Goal: Information Seeking & Learning: Compare options

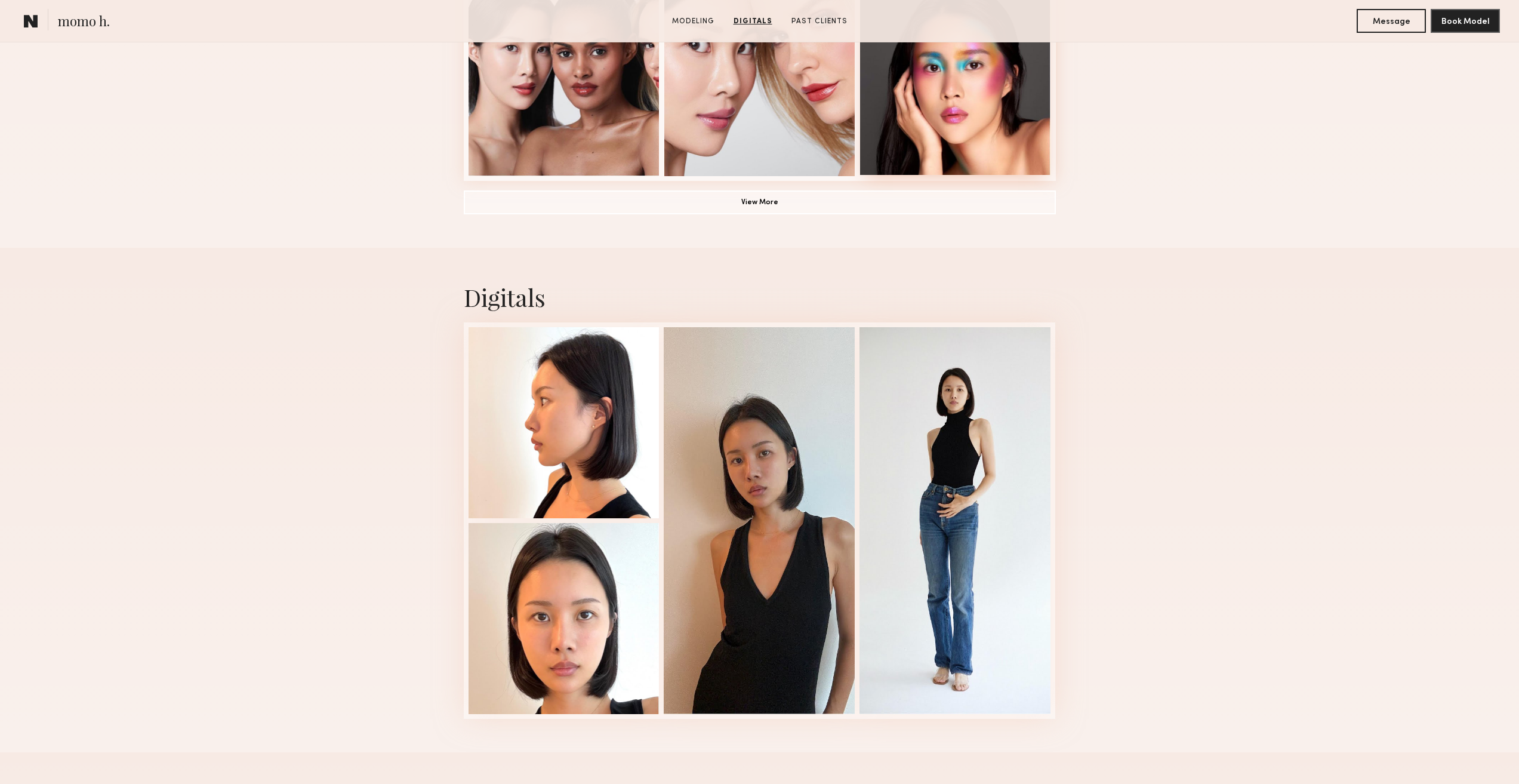
scroll to position [955, 0]
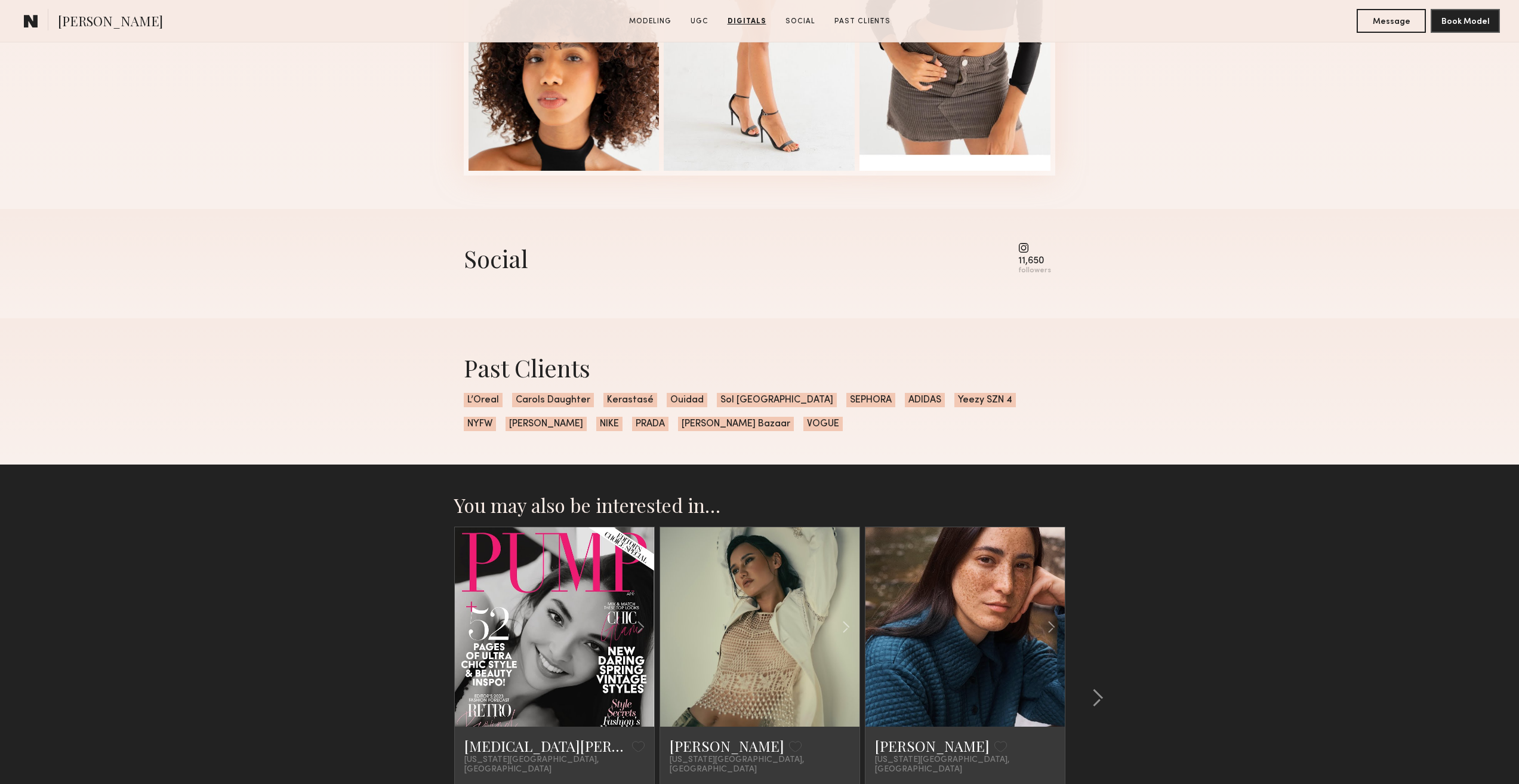
scroll to position [2763, 0]
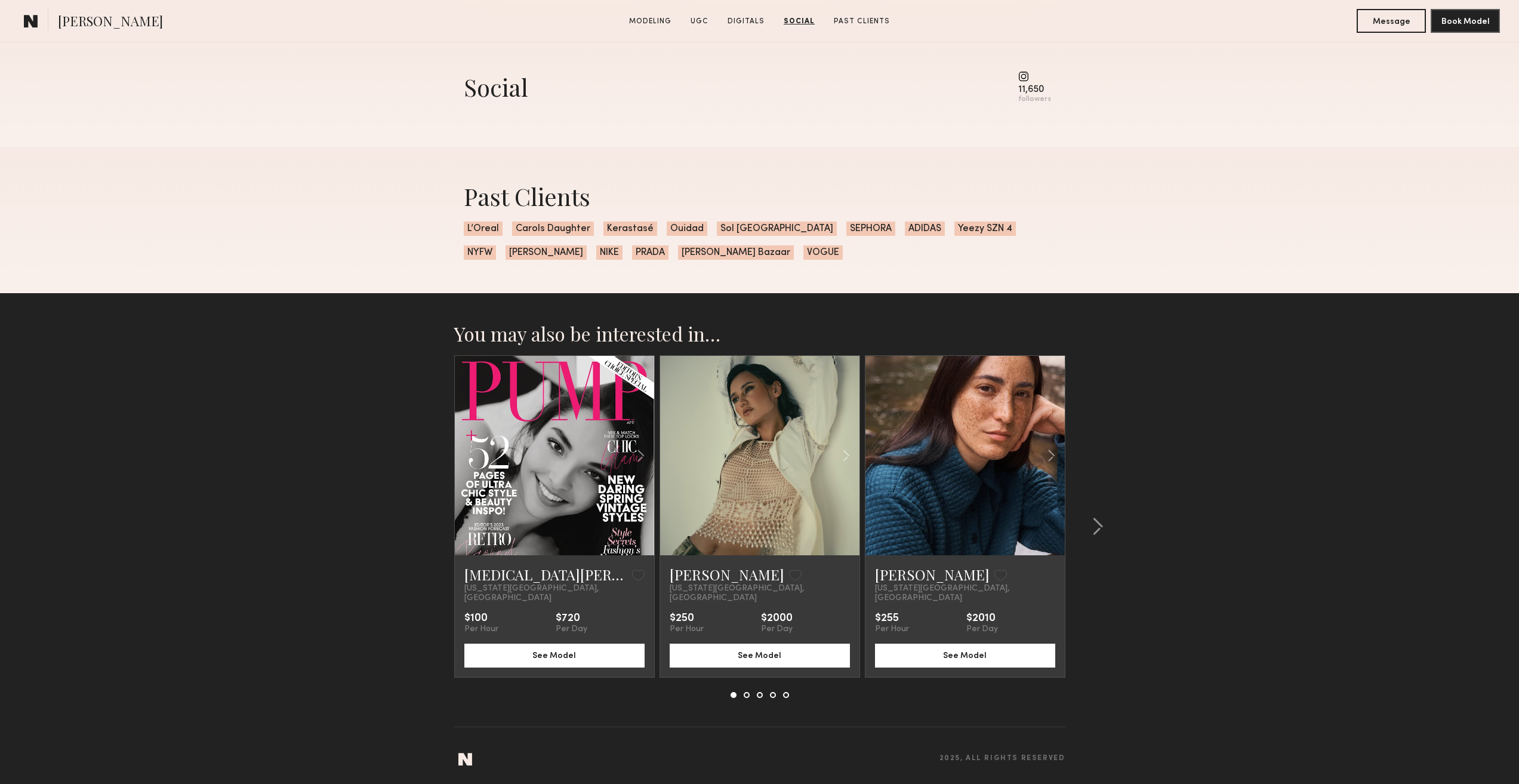
click at [586, 490] on link at bounding box center [554, 455] width 68 height 200
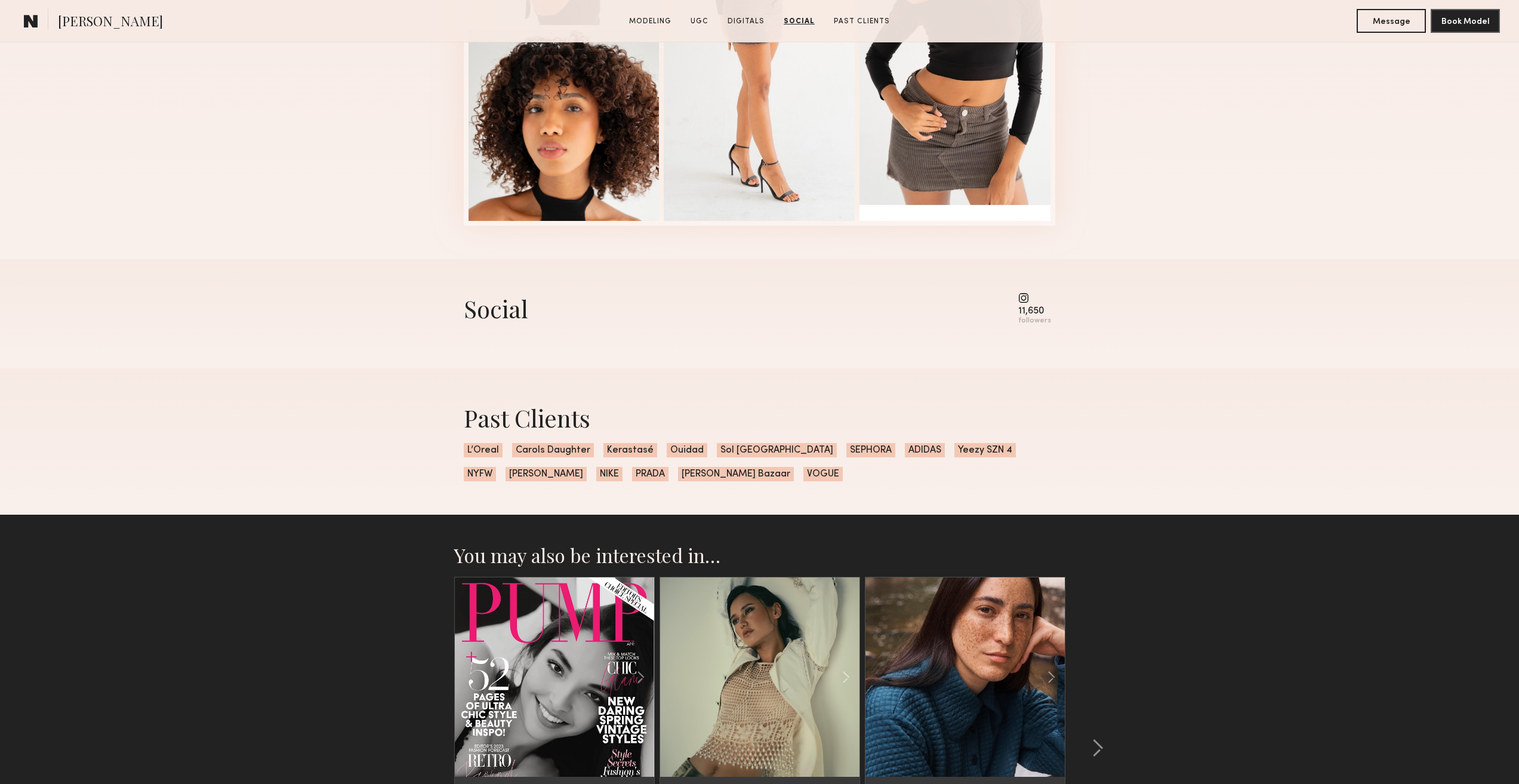
scroll to position [2524, 0]
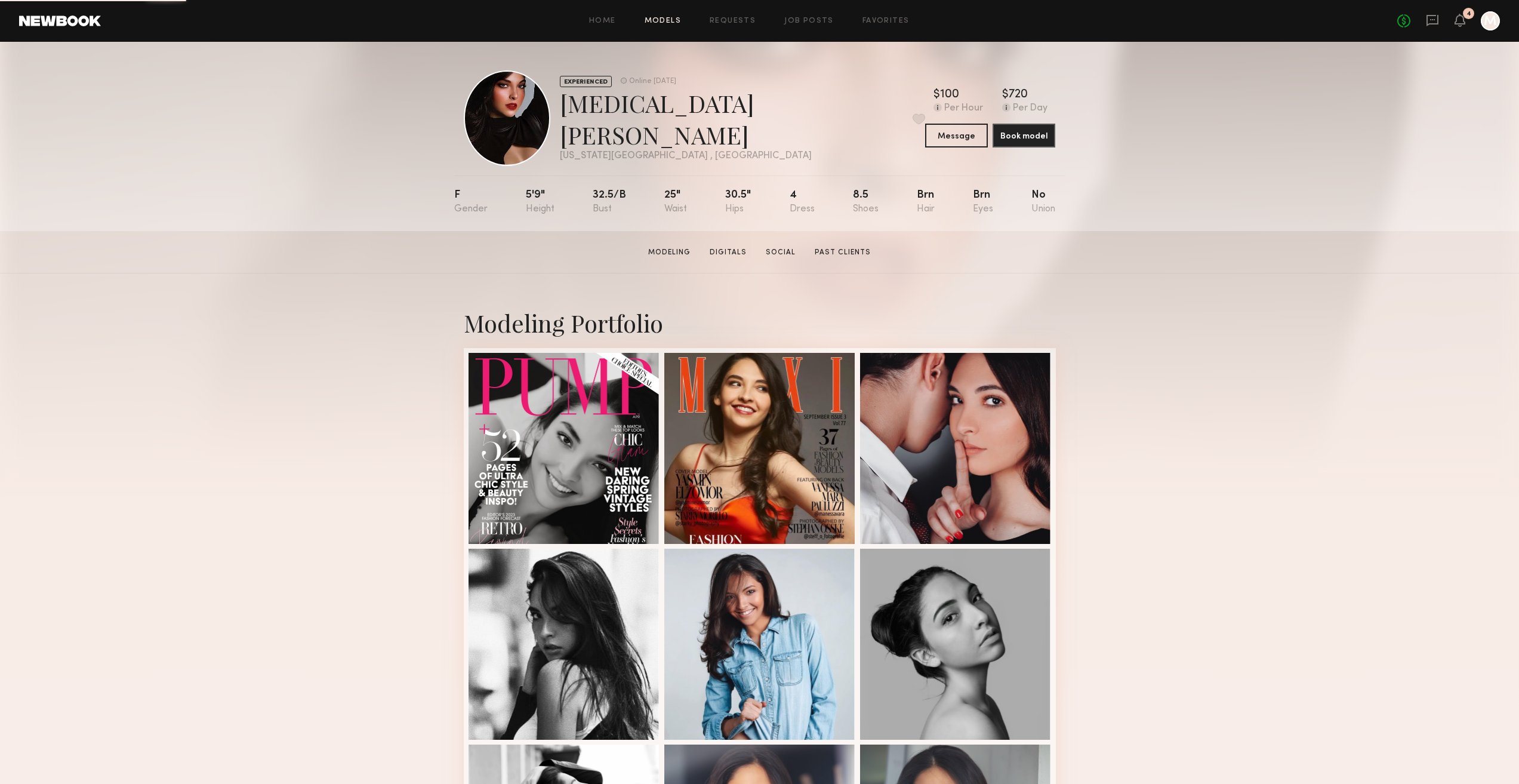
click at [679, 18] on link "Models" at bounding box center [662, 21] width 36 height 8
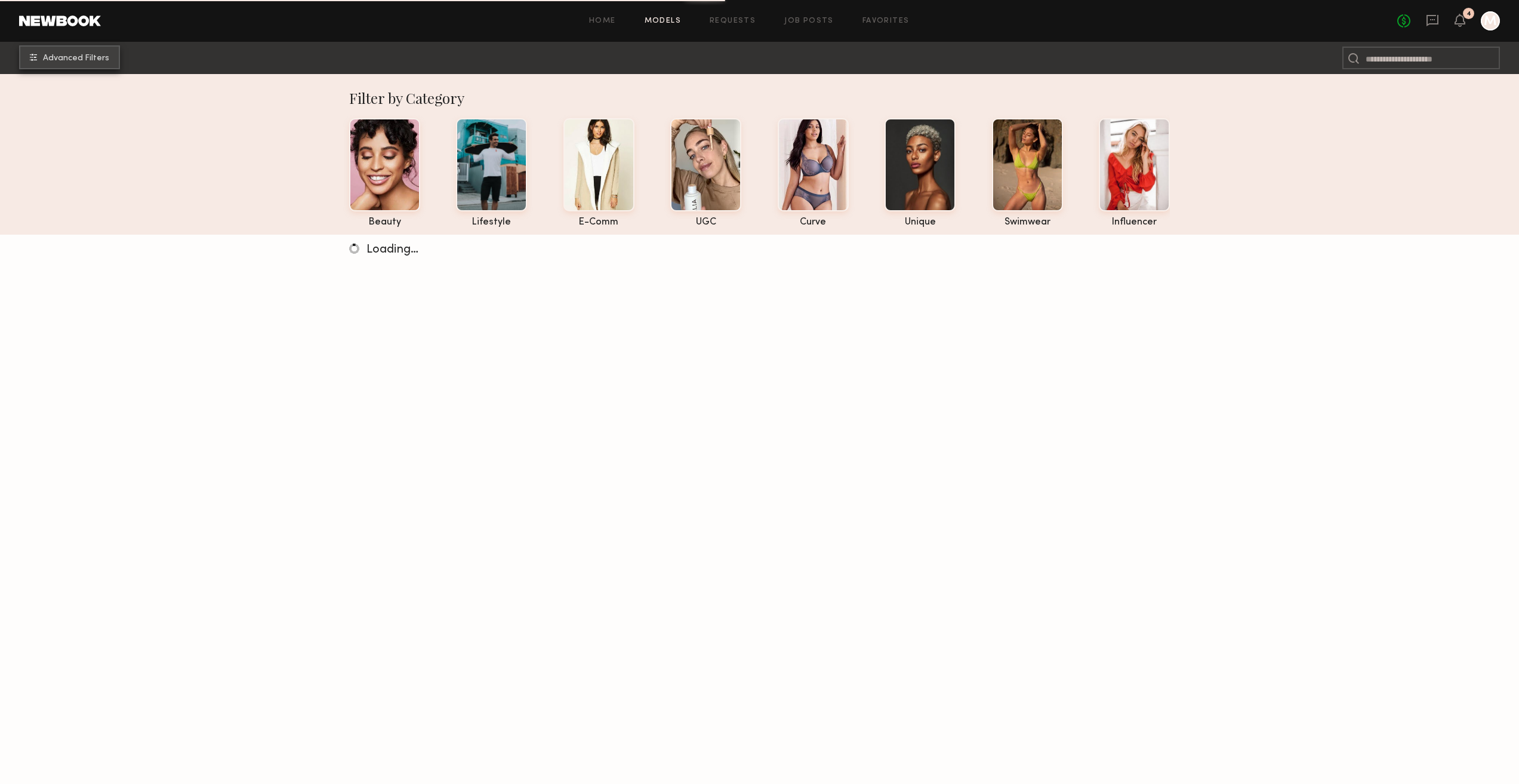
click at [85, 66] on button "Advanced Filters" at bounding box center [70, 57] width 101 height 24
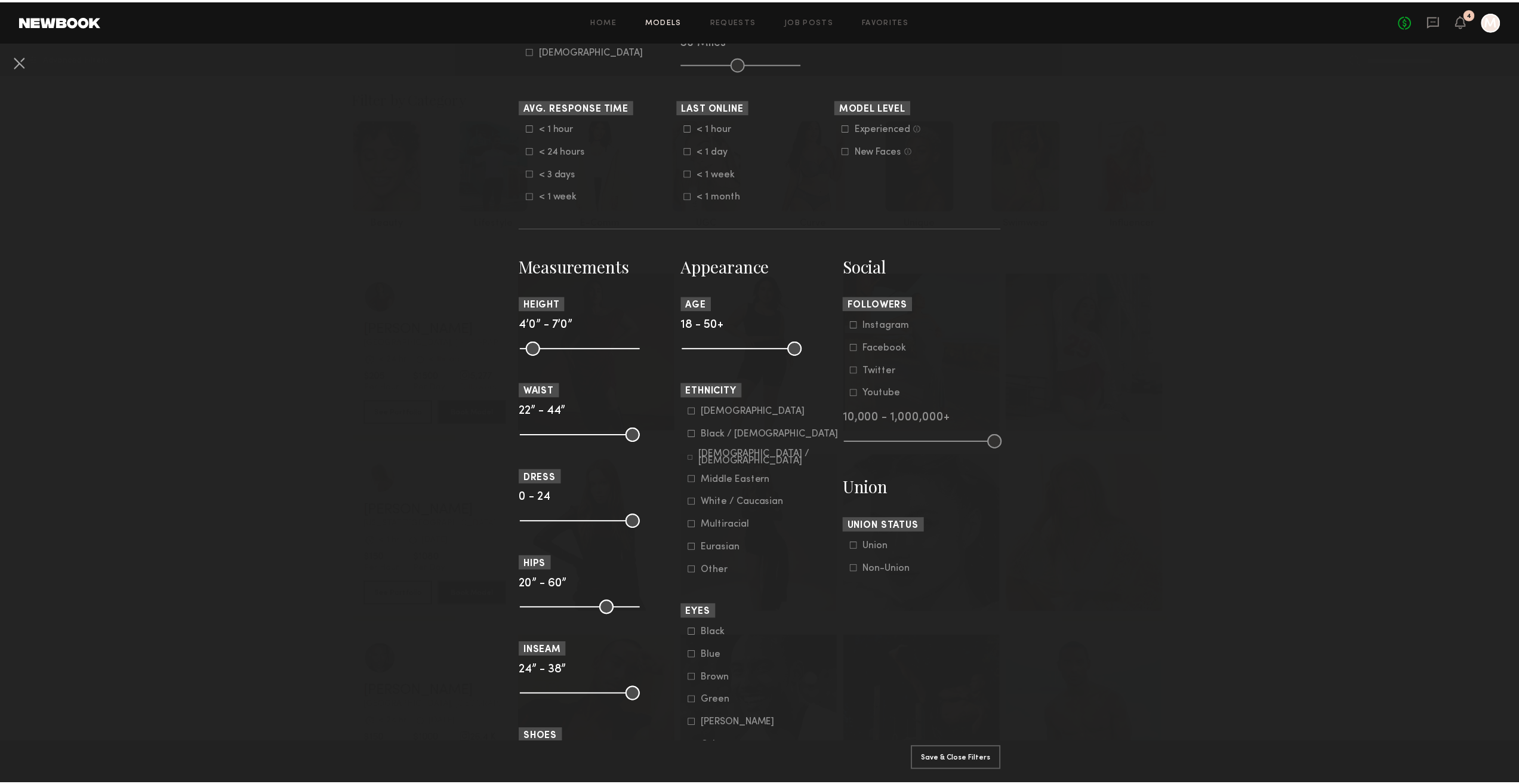
scroll to position [358, 0]
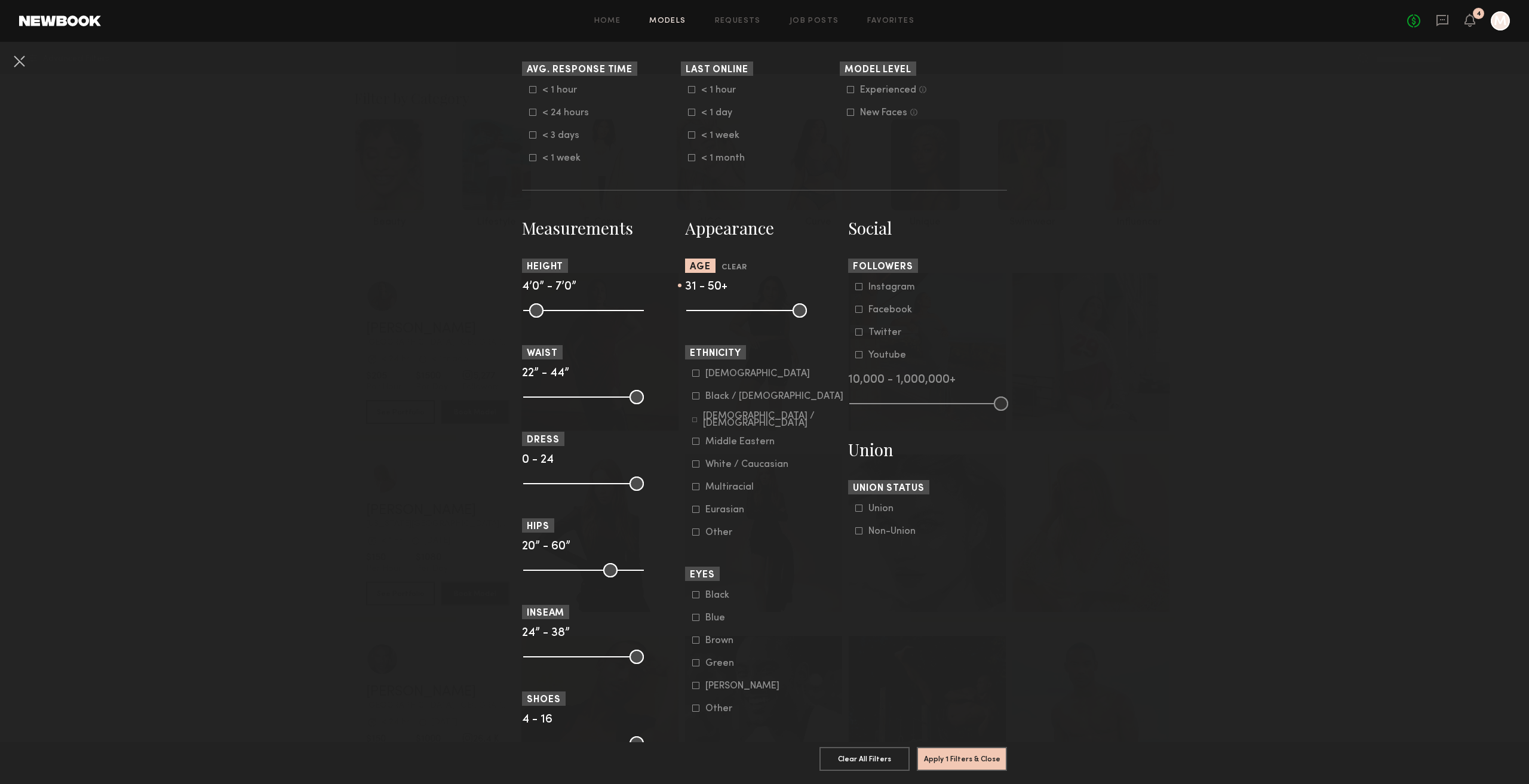
drag, startPoint x: 691, startPoint y: 309, endPoint x: 732, endPoint y: 327, distance: 44.8
type input "**"
click at [732, 318] on input "range" at bounding box center [746, 310] width 121 height 14
click at [950, 749] on button "Apply 1 Filters & Close" at bounding box center [961, 758] width 90 height 24
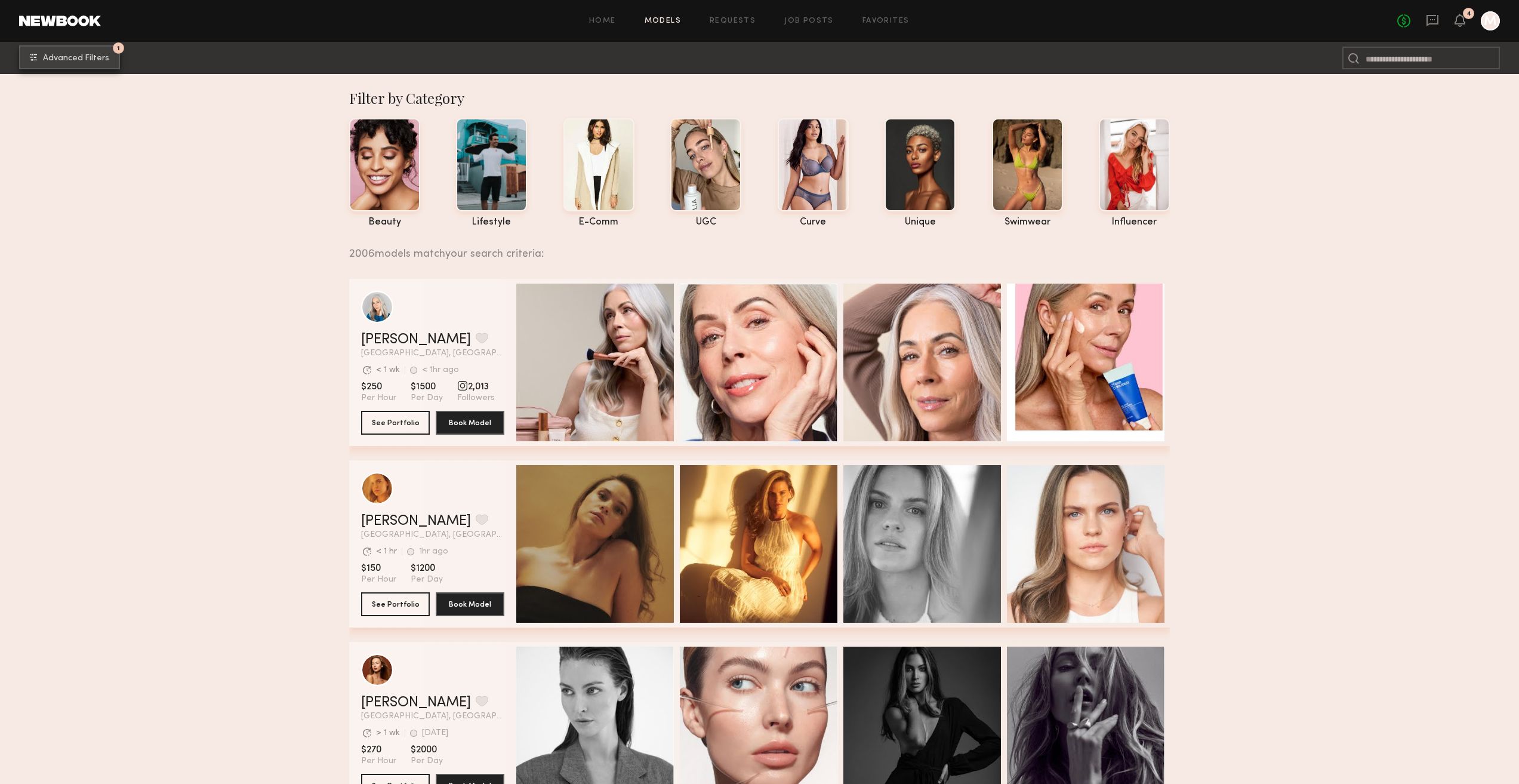
click at [86, 54] on span "Advanced Filters" at bounding box center [76, 58] width 66 height 9
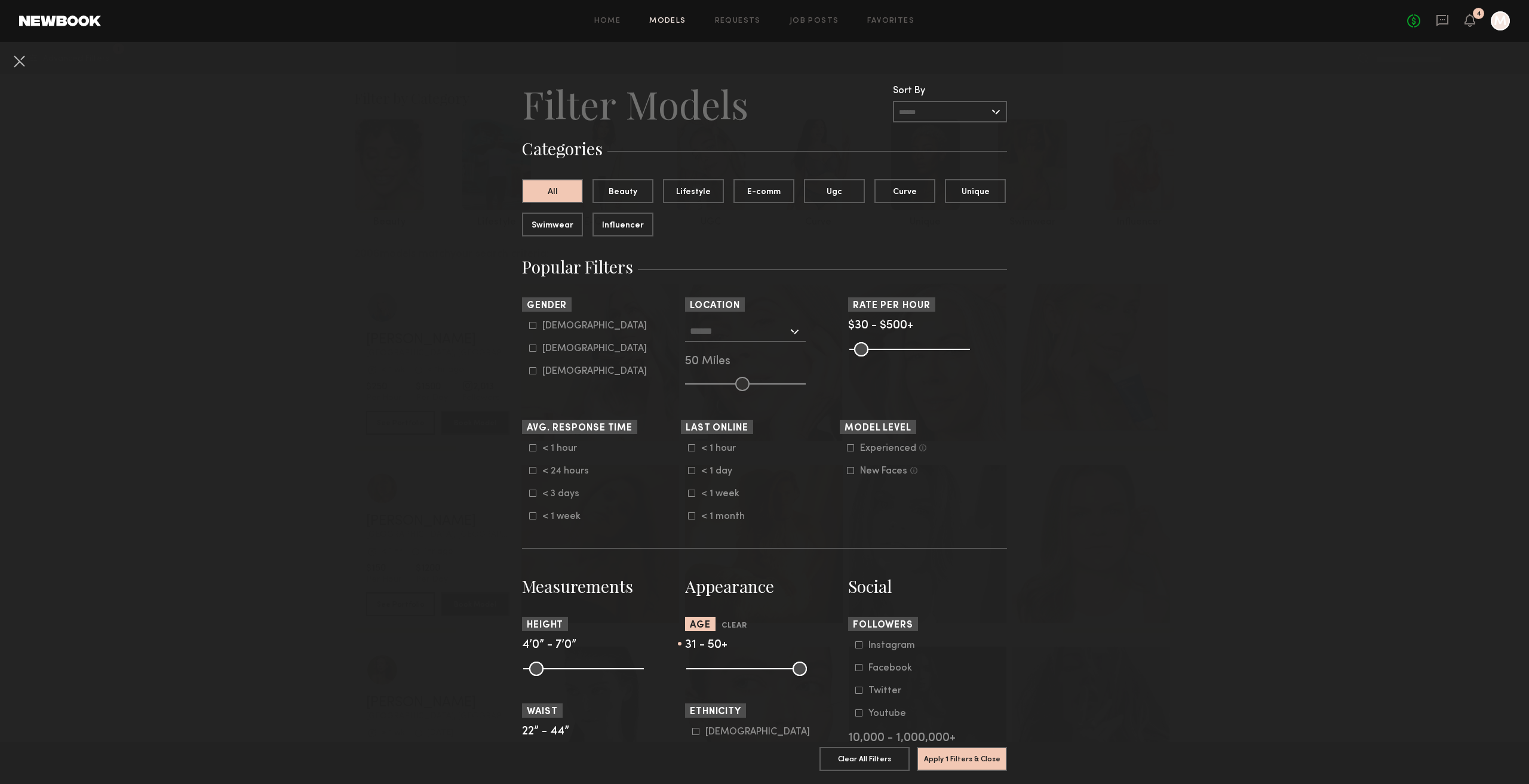
click at [771, 333] on input "text" at bounding box center [738, 331] width 98 height 20
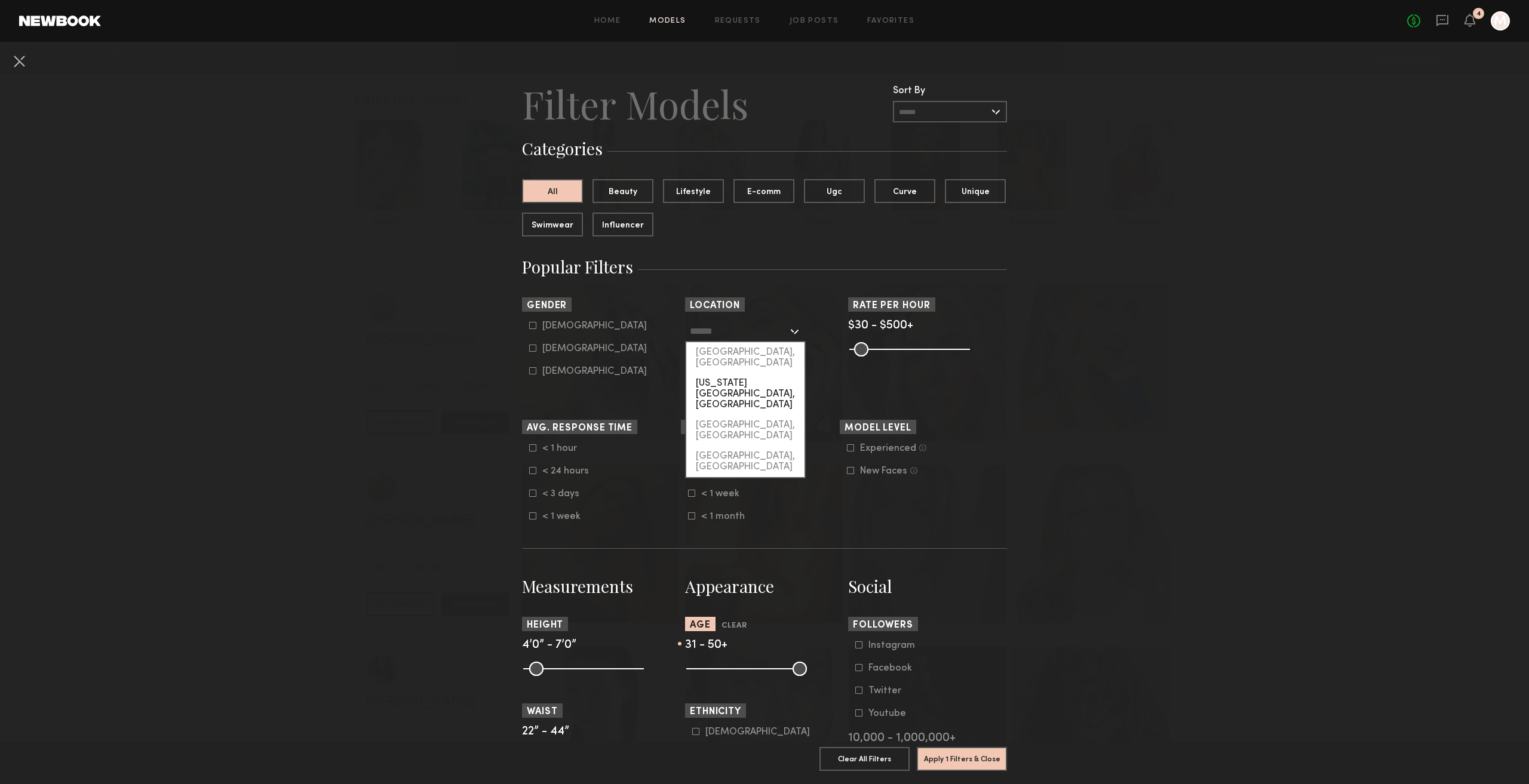
click at [738, 379] on div "[US_STATE][GEOGRAPHIC_DATA], [GEOGRAPHIC_DATA]" at bounding box center [745, 393] width 118 height 42
type input "**********"
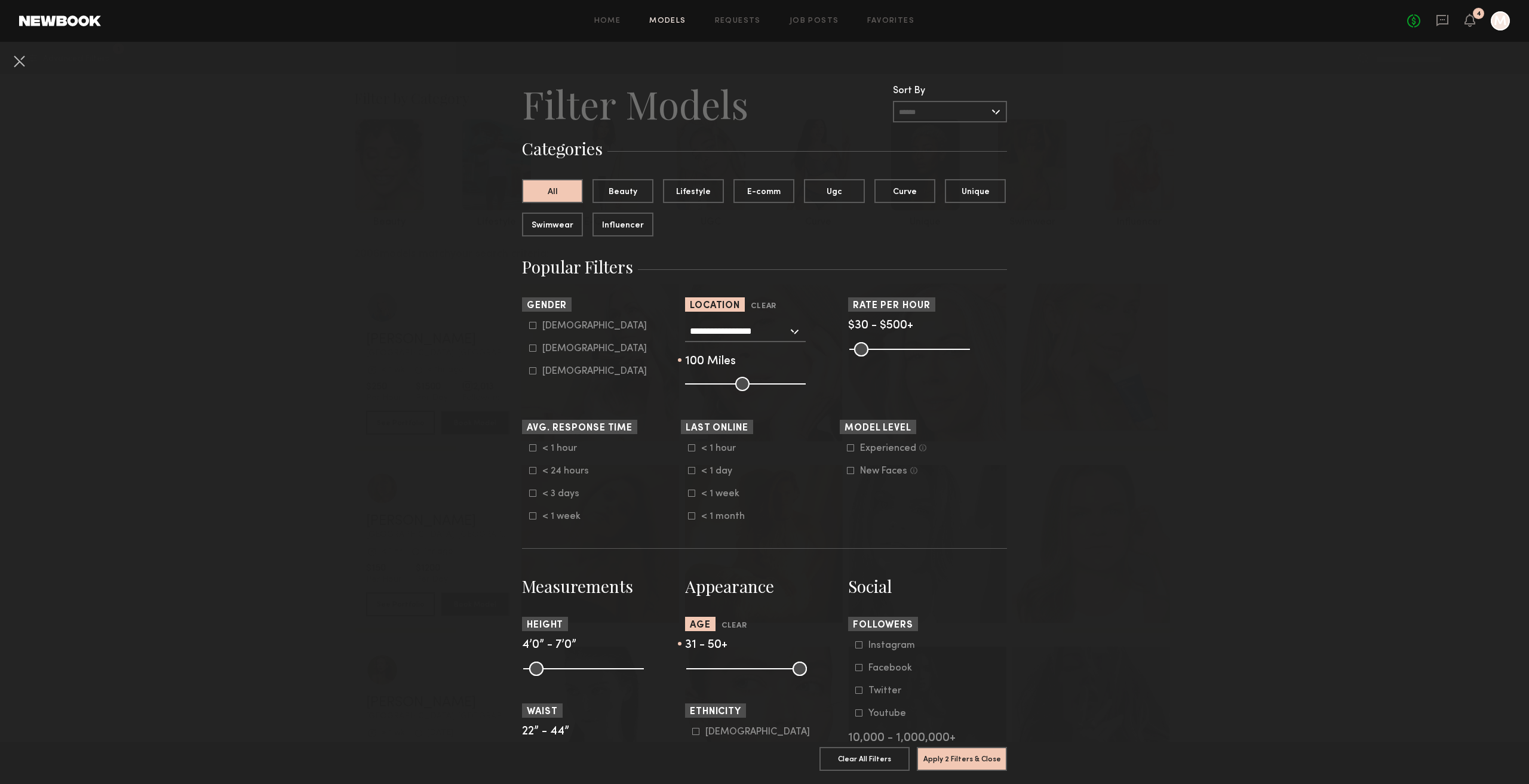
drag, startPoint x: 740, startPoint y: 380, endPoint x: 846, endPoint y: 388, distance: 106.3
type input "***"
click at [806, 388] on input "range" at bounding box center [745, 383] width 121 height 14
click at [969, 753] on button "Apply 2 Filters & Close" at bounding box center [961, 758] width 90 height 24
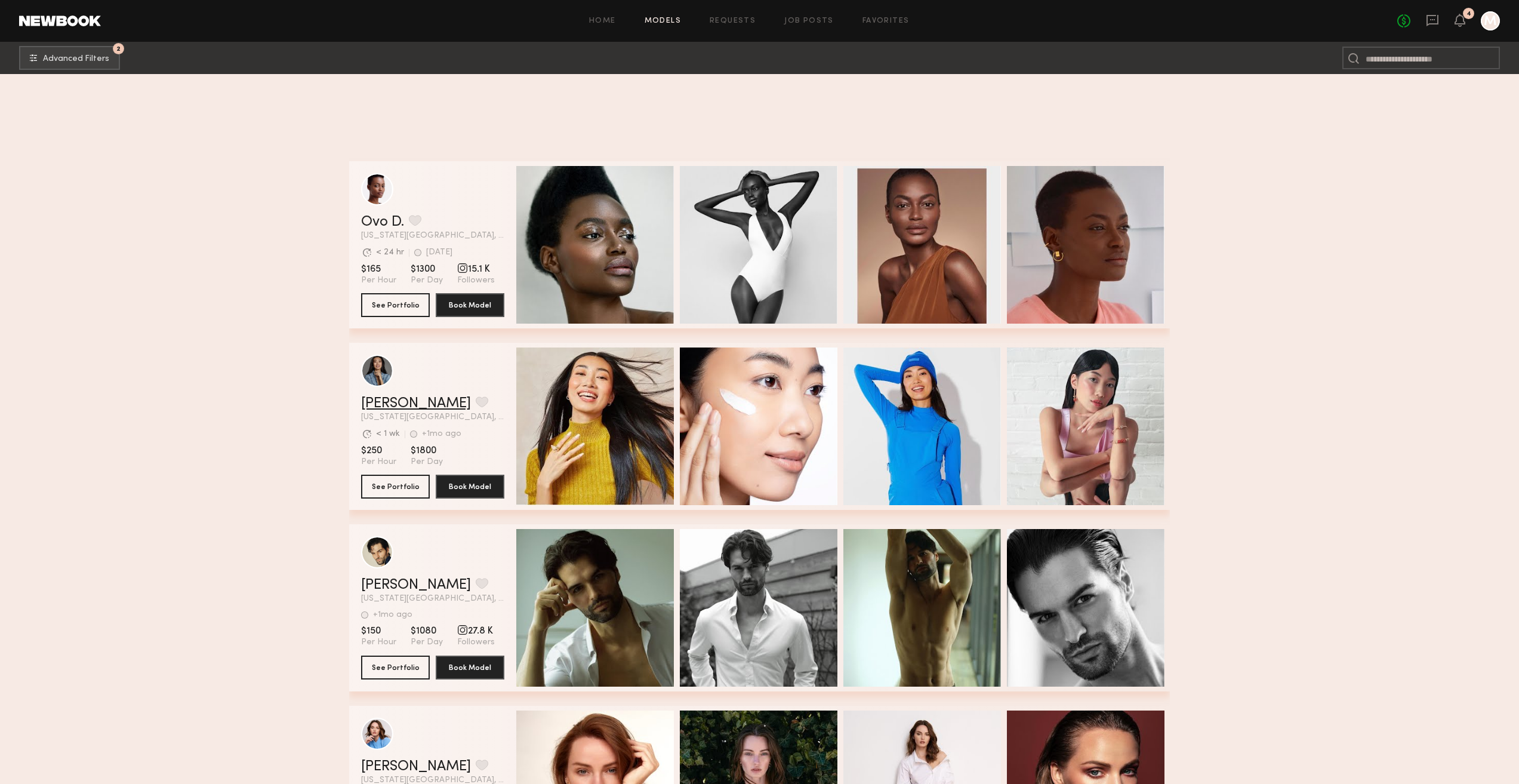
scroll to position [14385, 0]
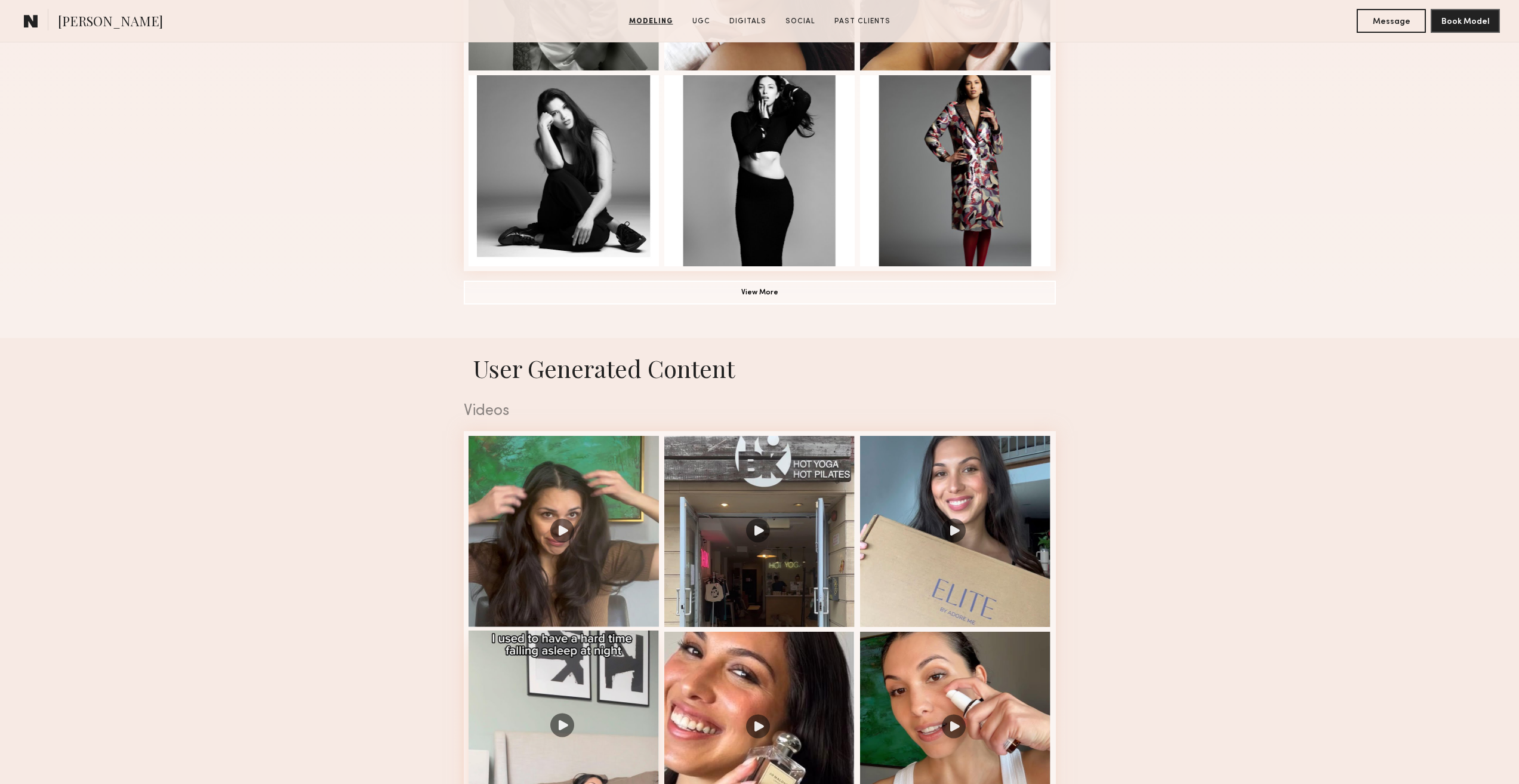
scroll to position [597, 0]
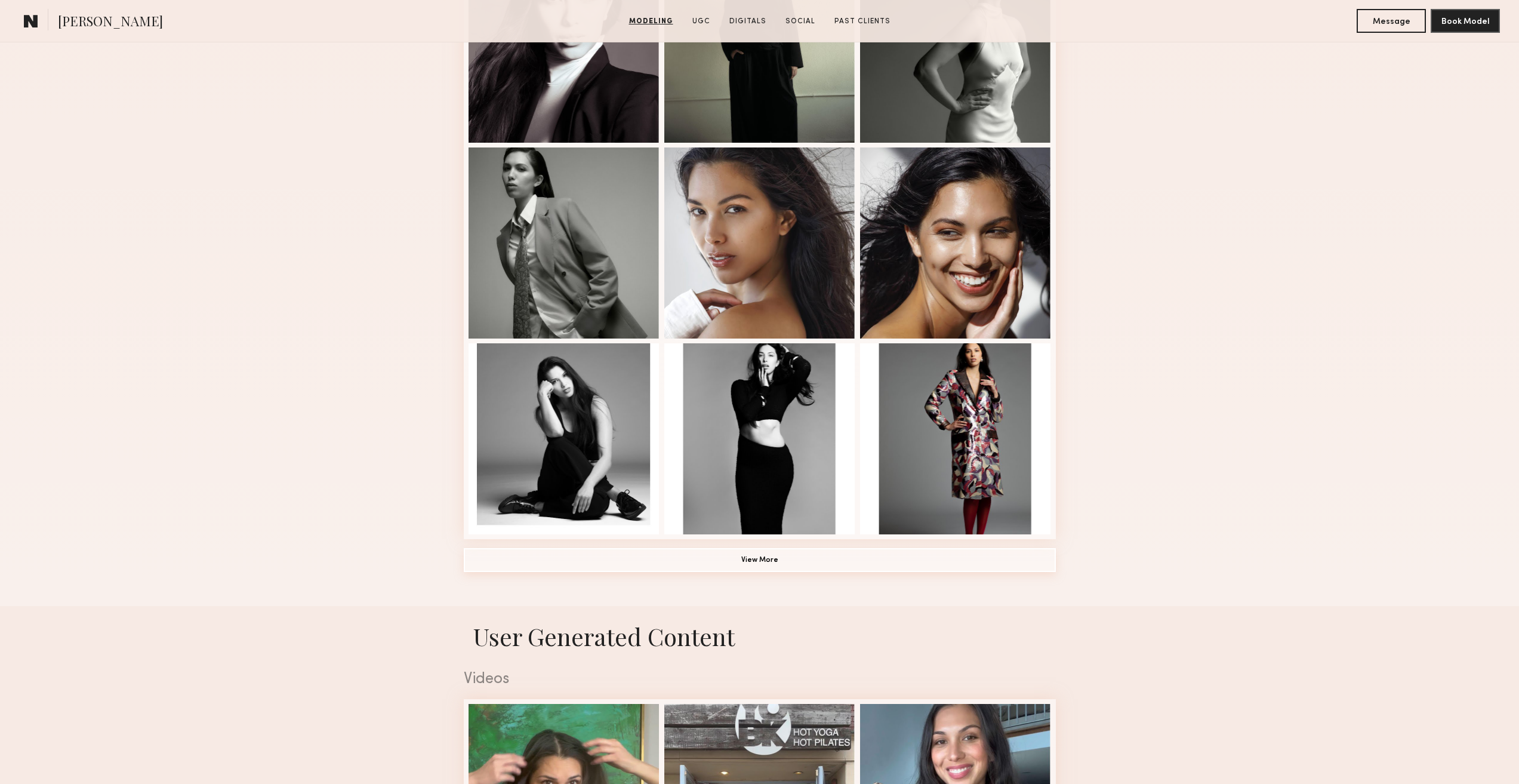
click at [666, 572] on button "View More" at bounding box center [760, 559] width 592 height 24
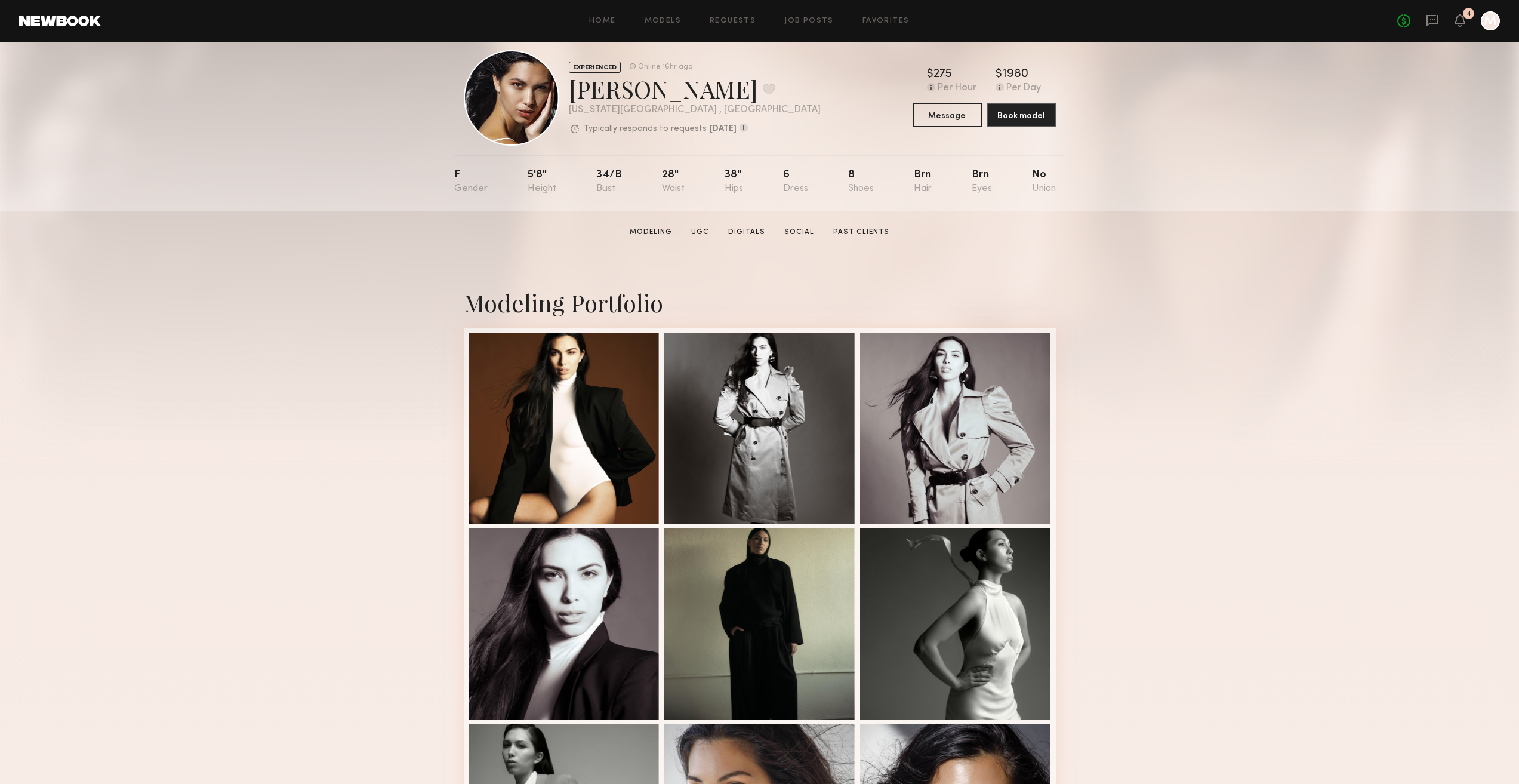
scroll to position [0, 0]
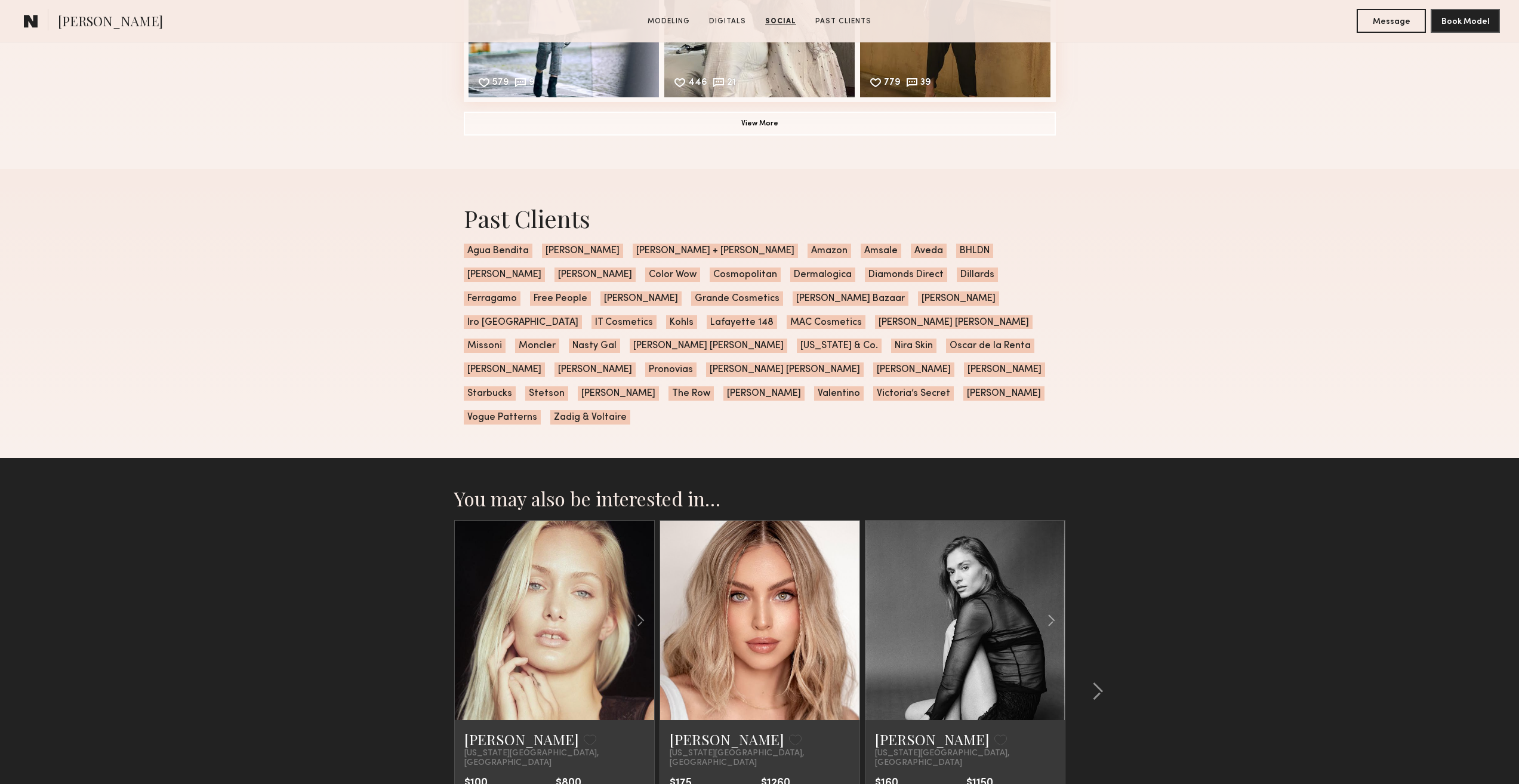
scroll to position [2202, 0]
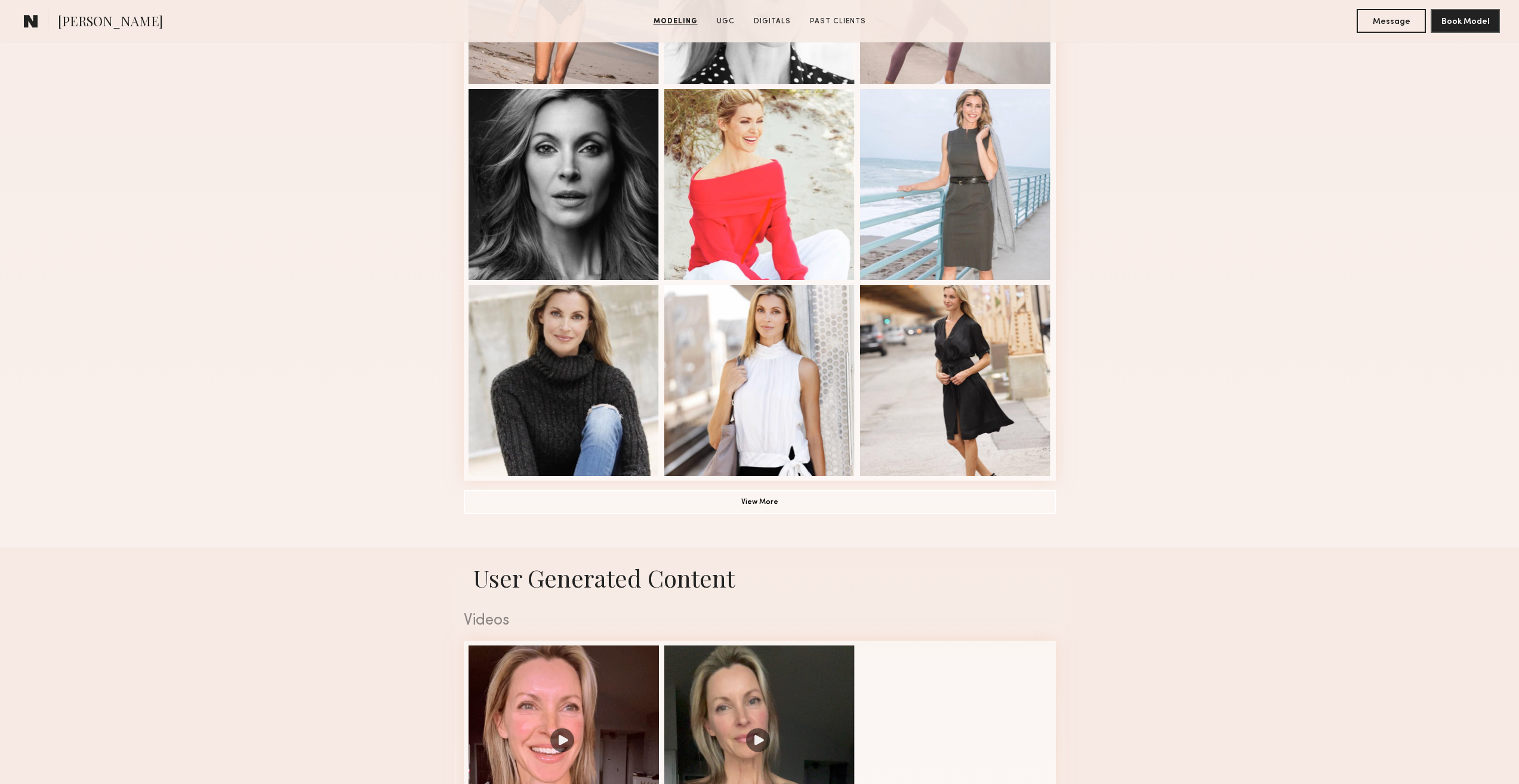
scroll to position [656, 0]
click at [713, 505] on button "View More" at bounding box center [760, 500] width 592 height 24
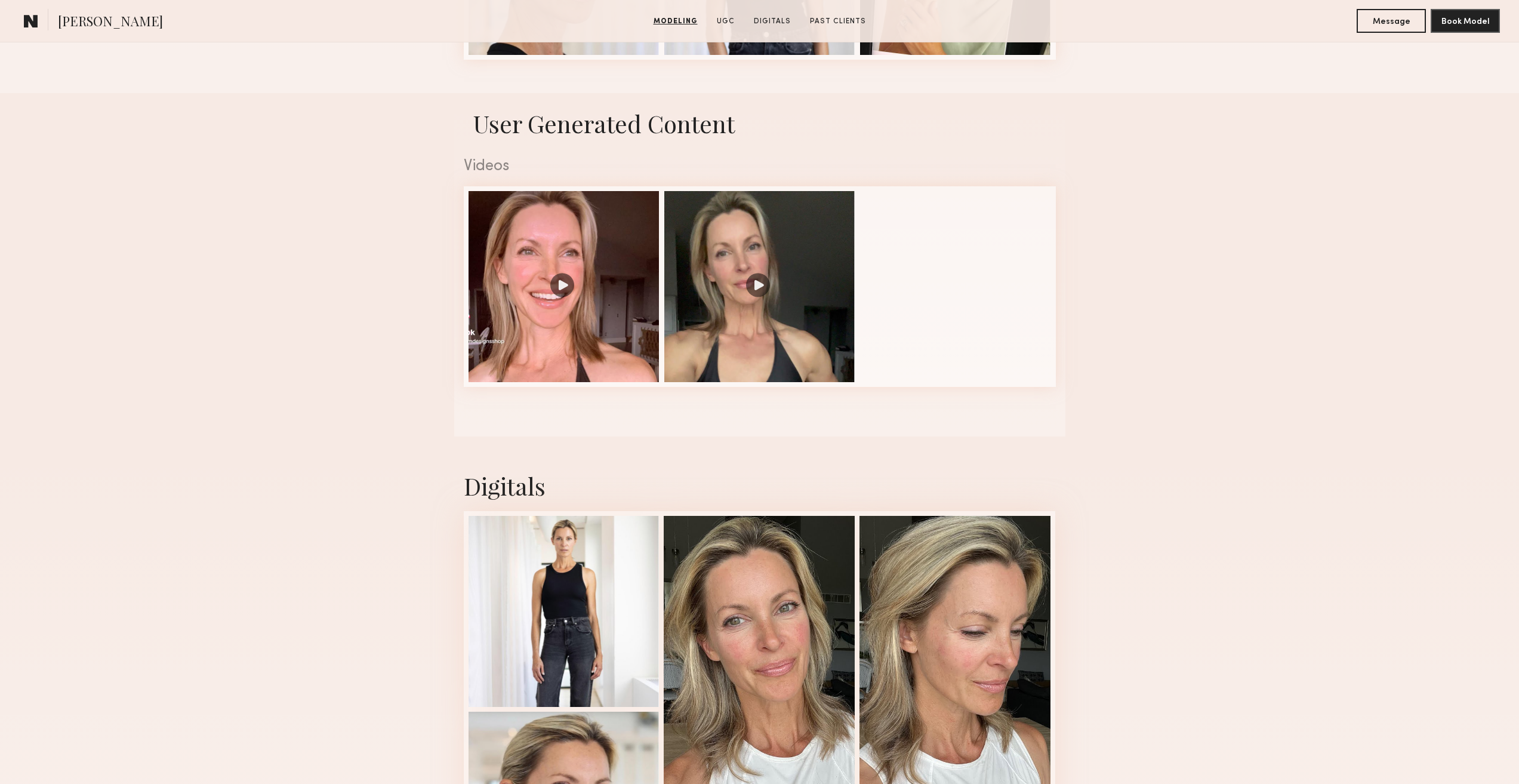
scroll to position [2149, 0]
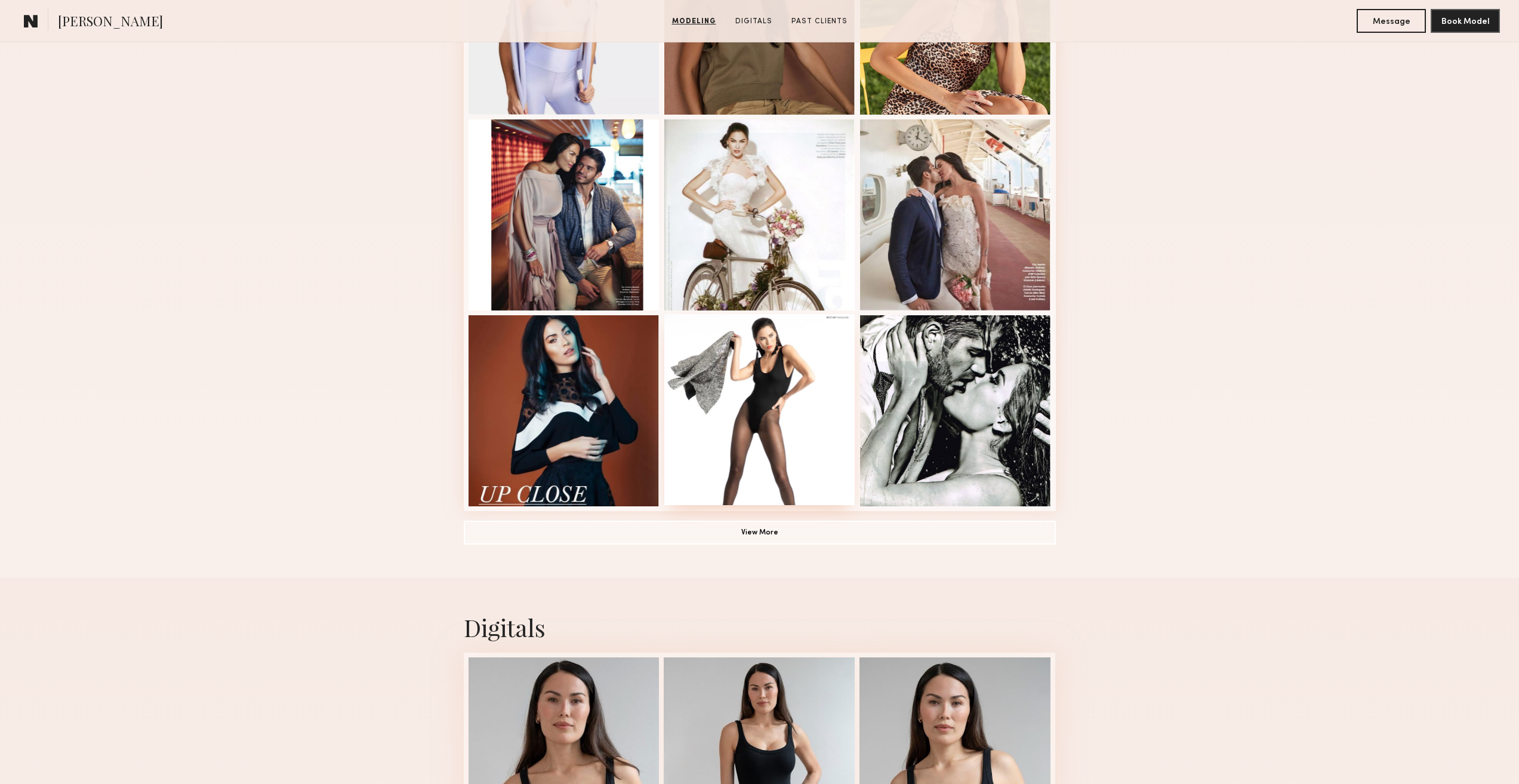
scroll to position [656, 0]
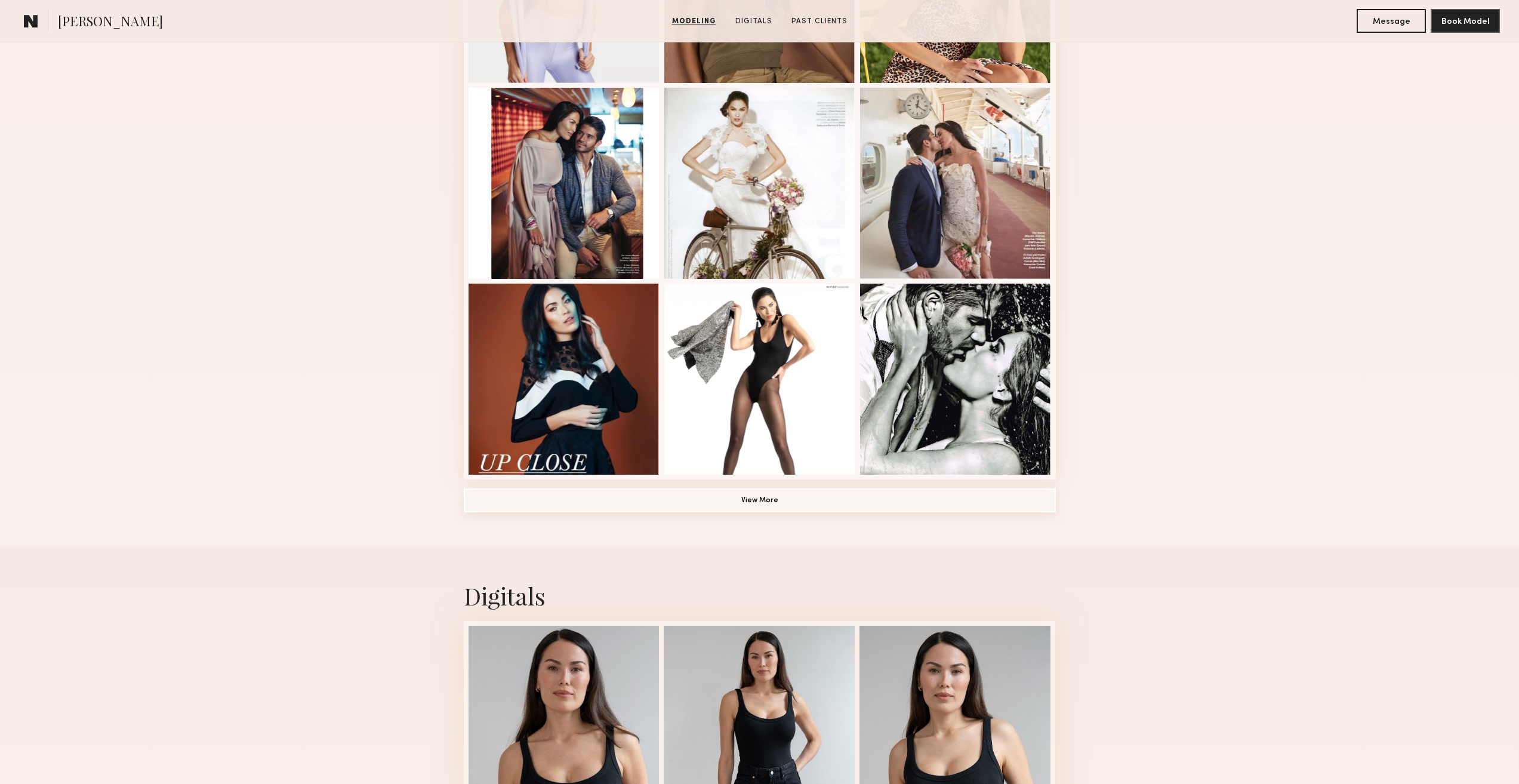
click at [681, 508] on button "View More" at bounding box center [760, 500] width 592 height 24
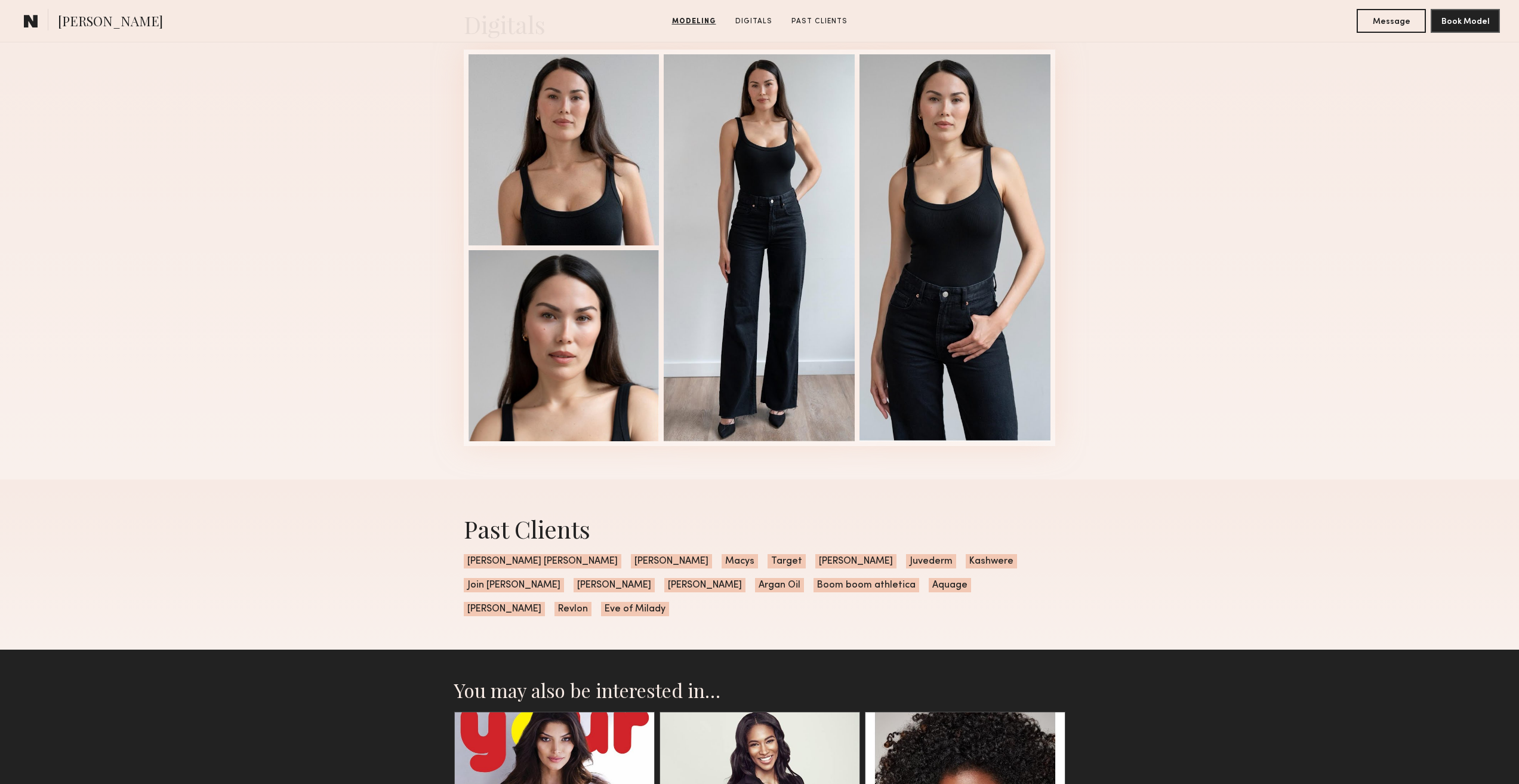
scroll to position [1850, 0]
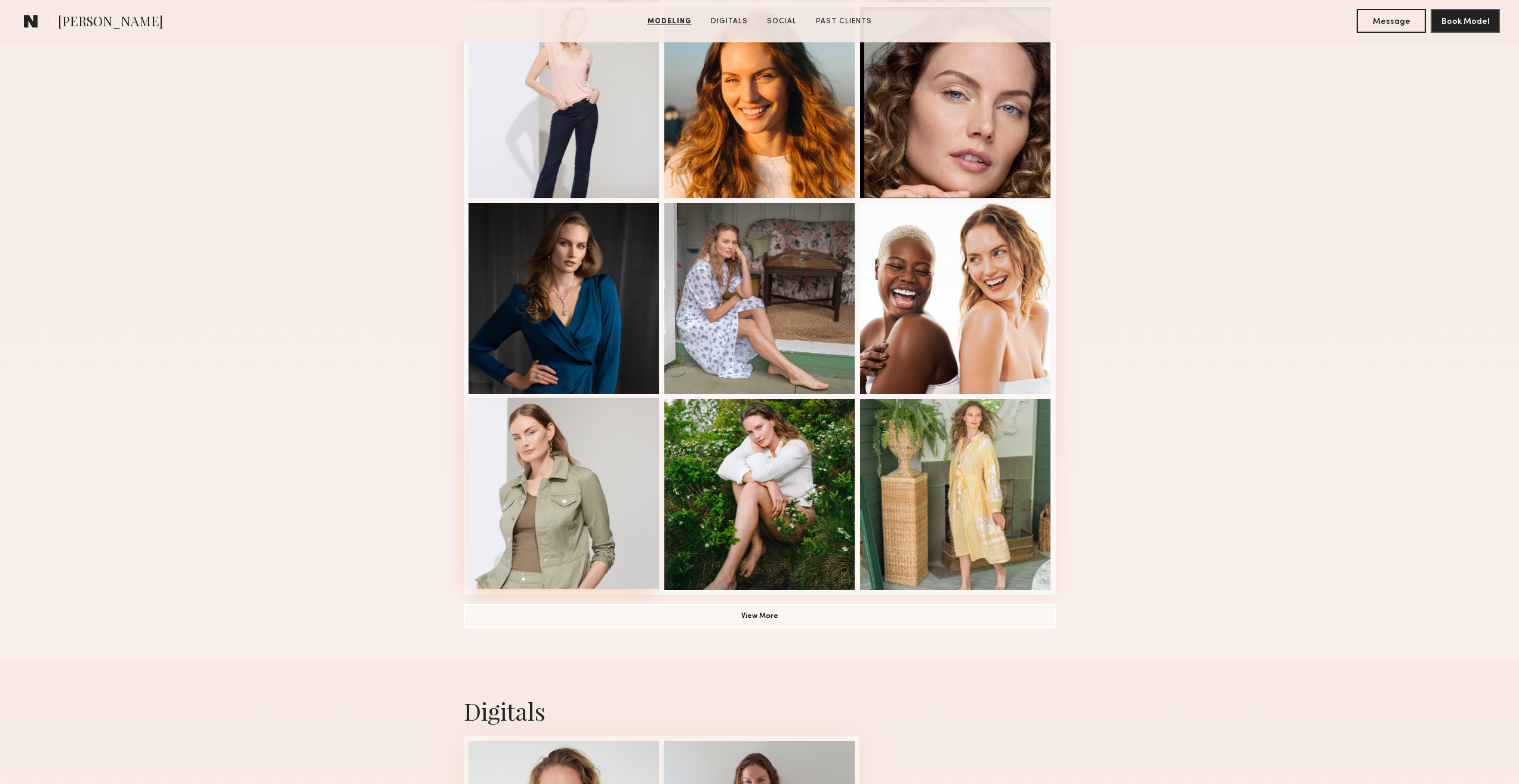
scroll to position [597, 0]
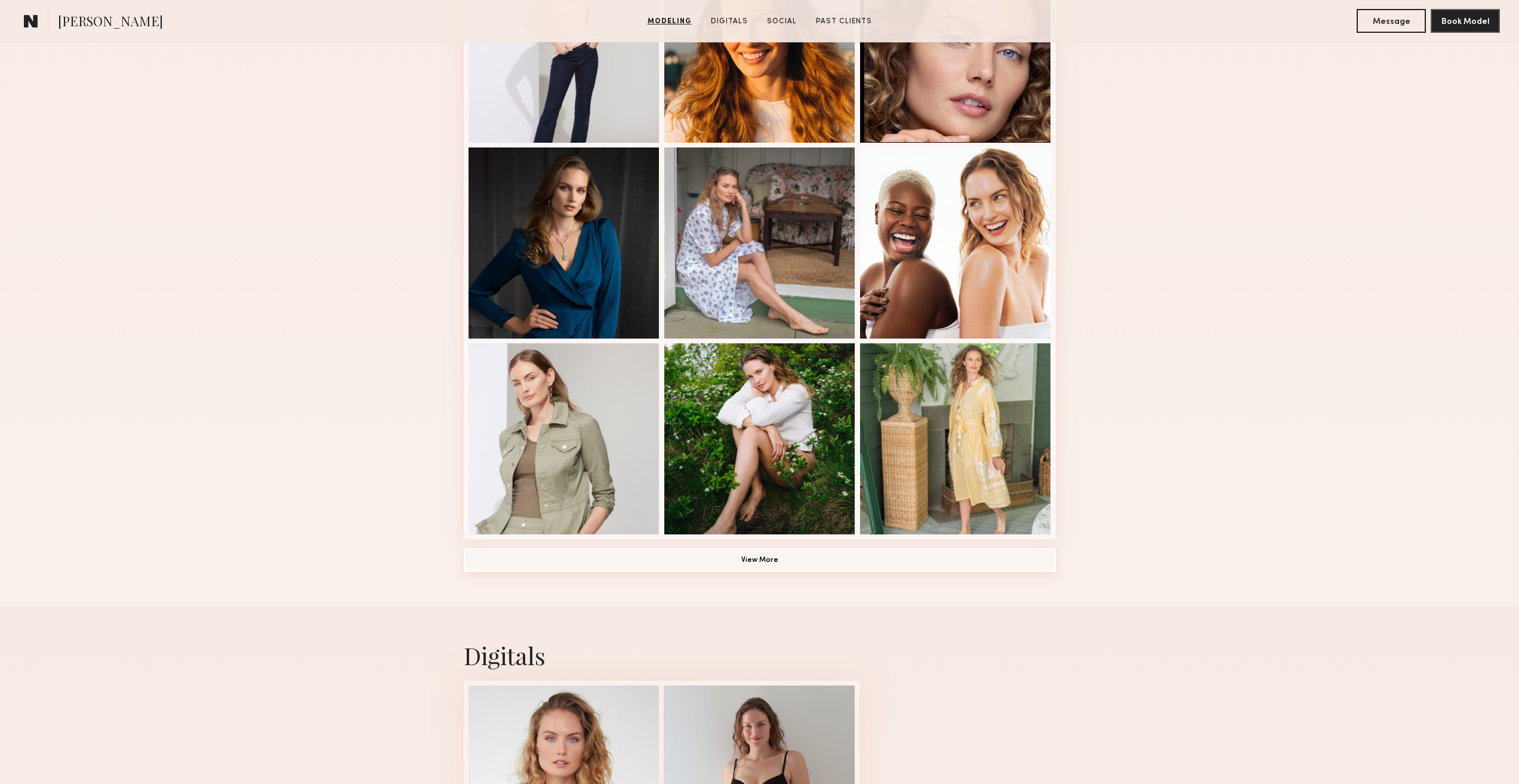
click at [630, 563] on button "View More" at bounding box center [760, 559] width 592 height 24
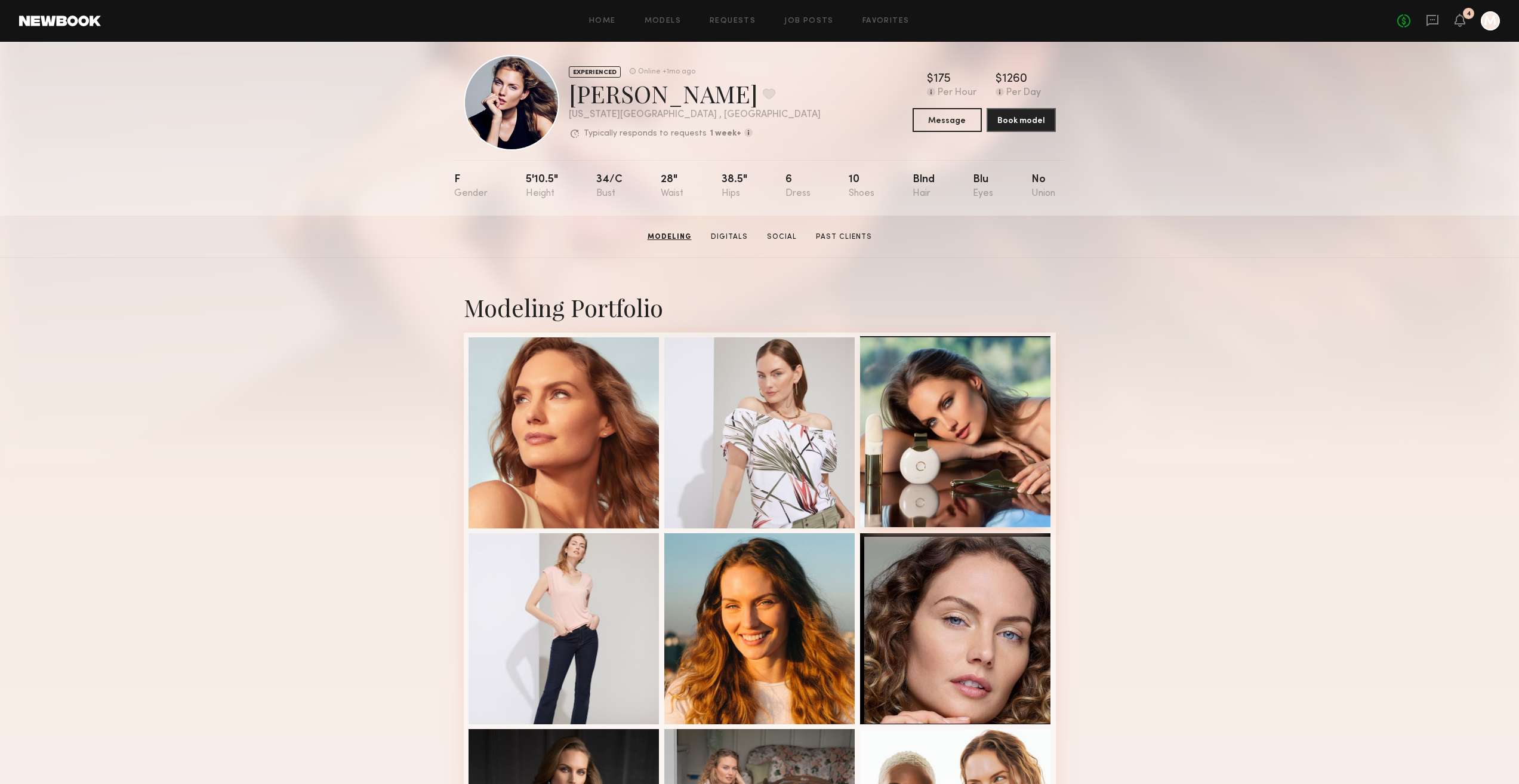
scroll to position [0, 0]
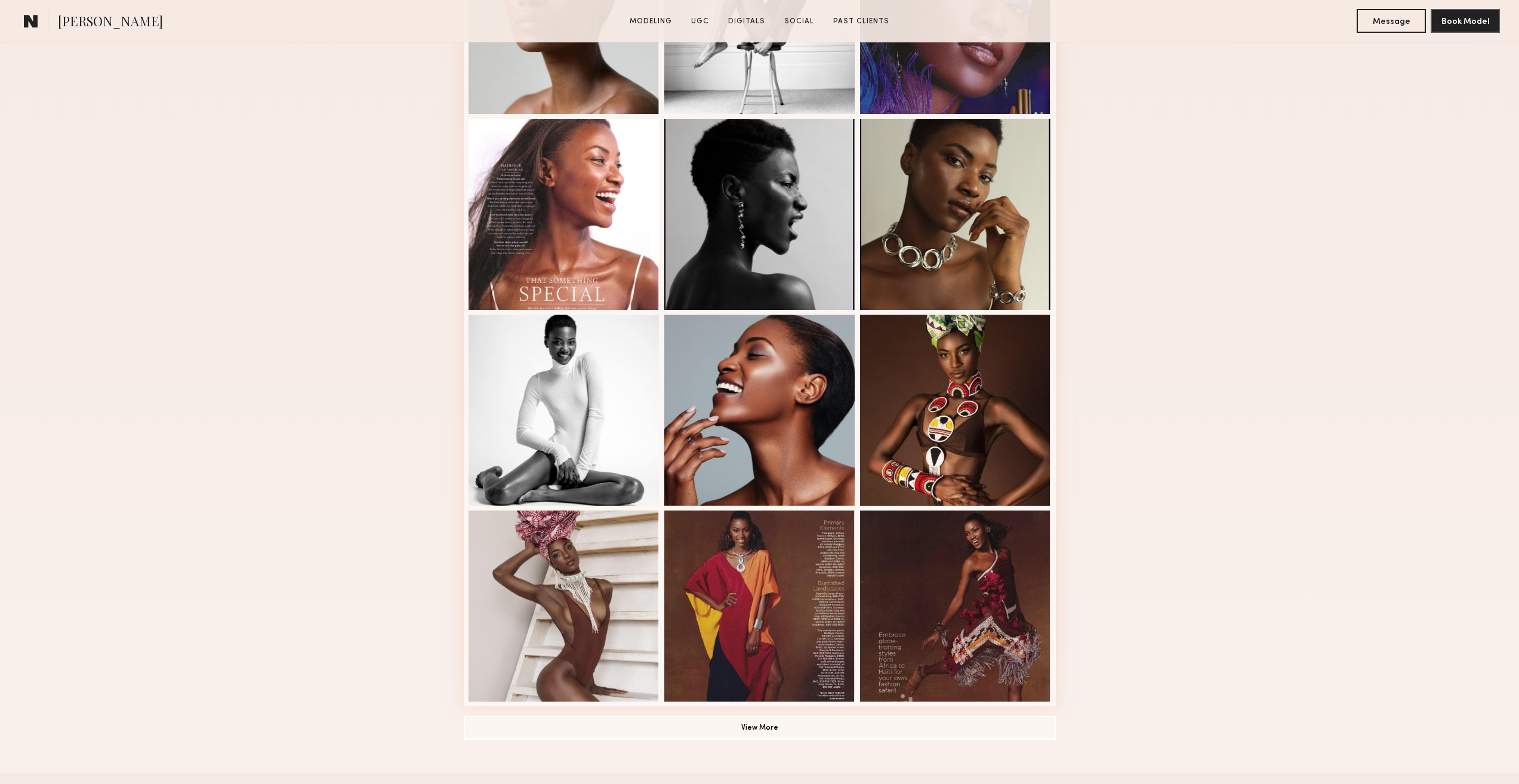
scroll to position [478, 0]
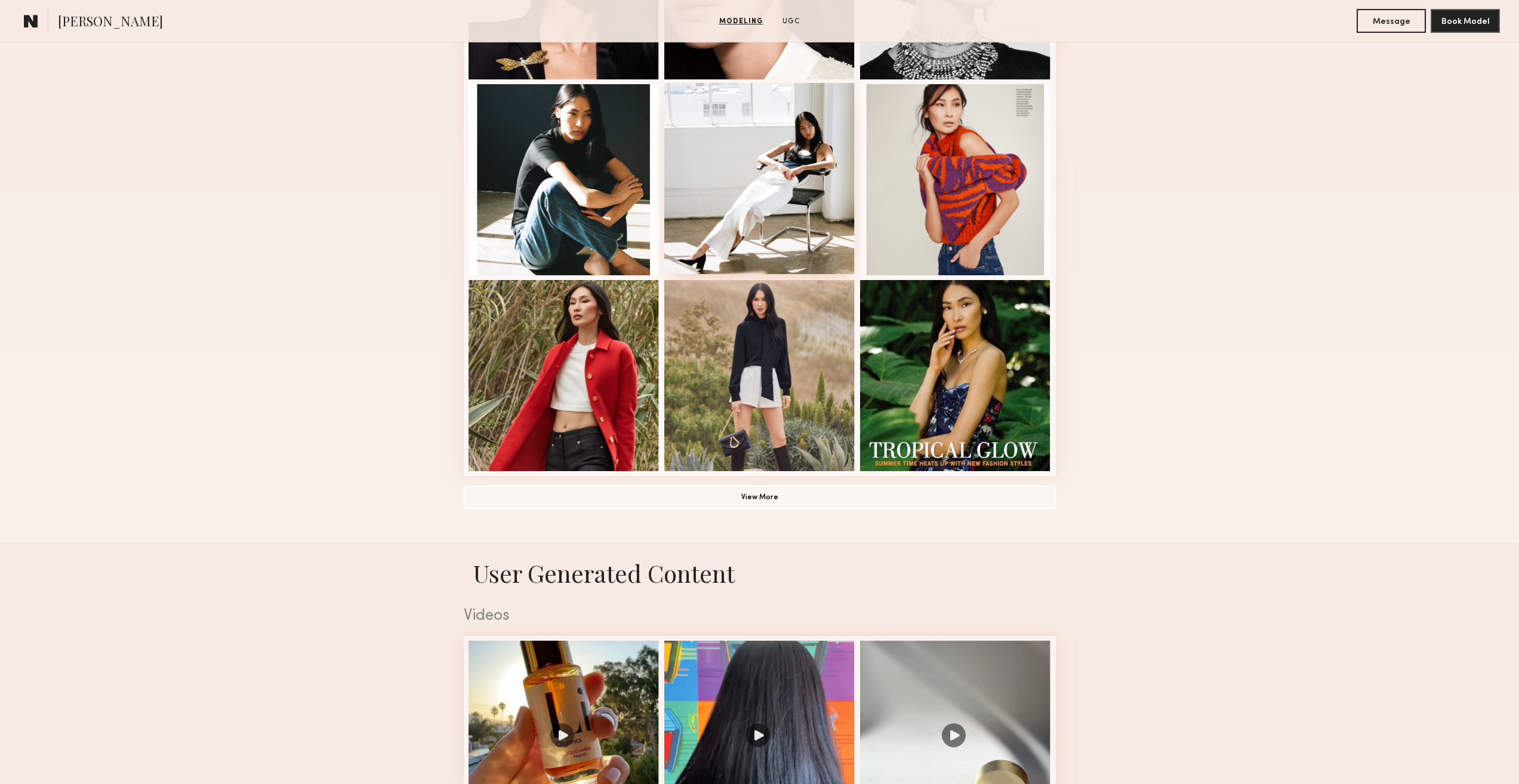
scroll to position [716, 0]
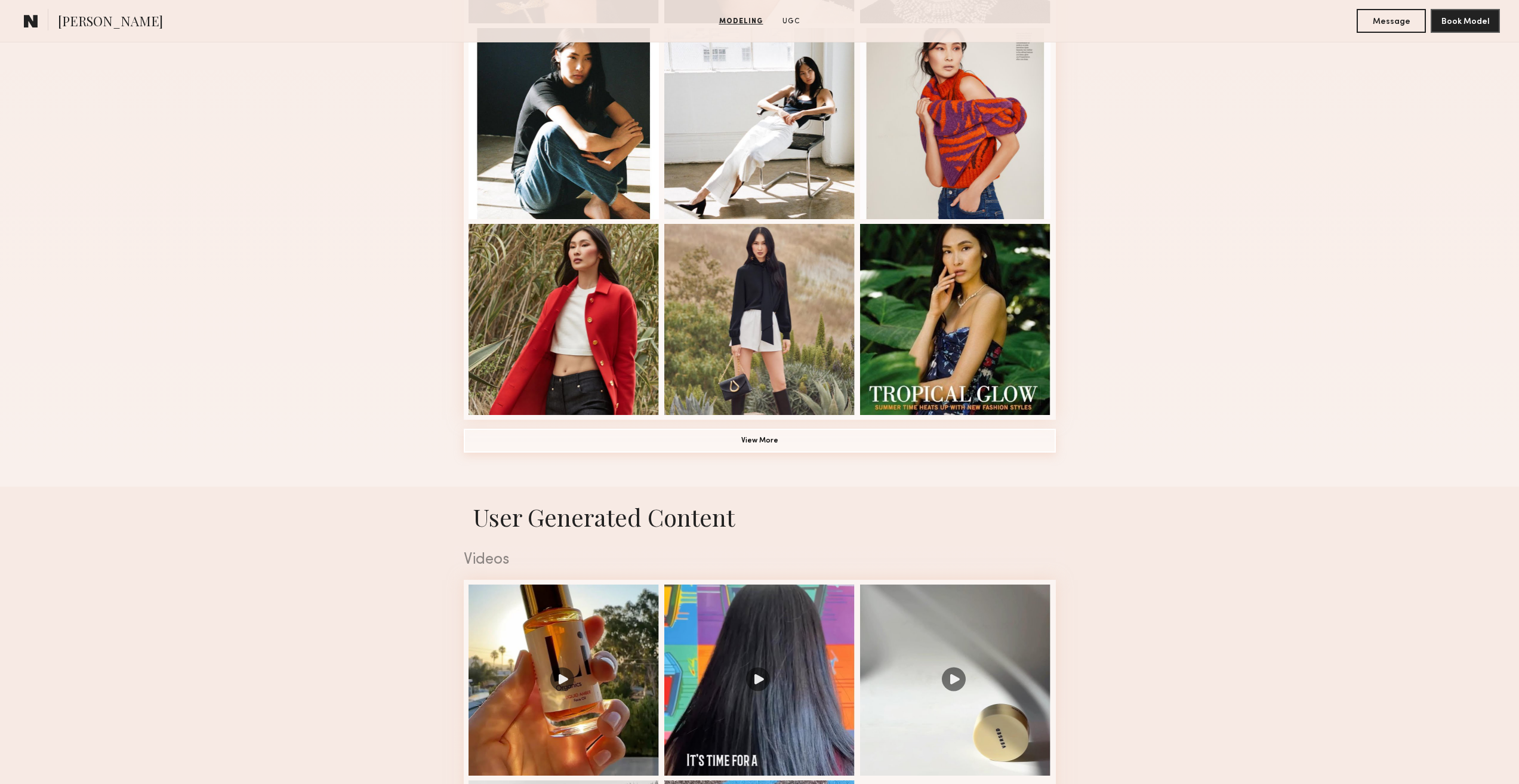
click at [651, 438] on button "View More" at bounding box center [760, 440] width 592 height 24
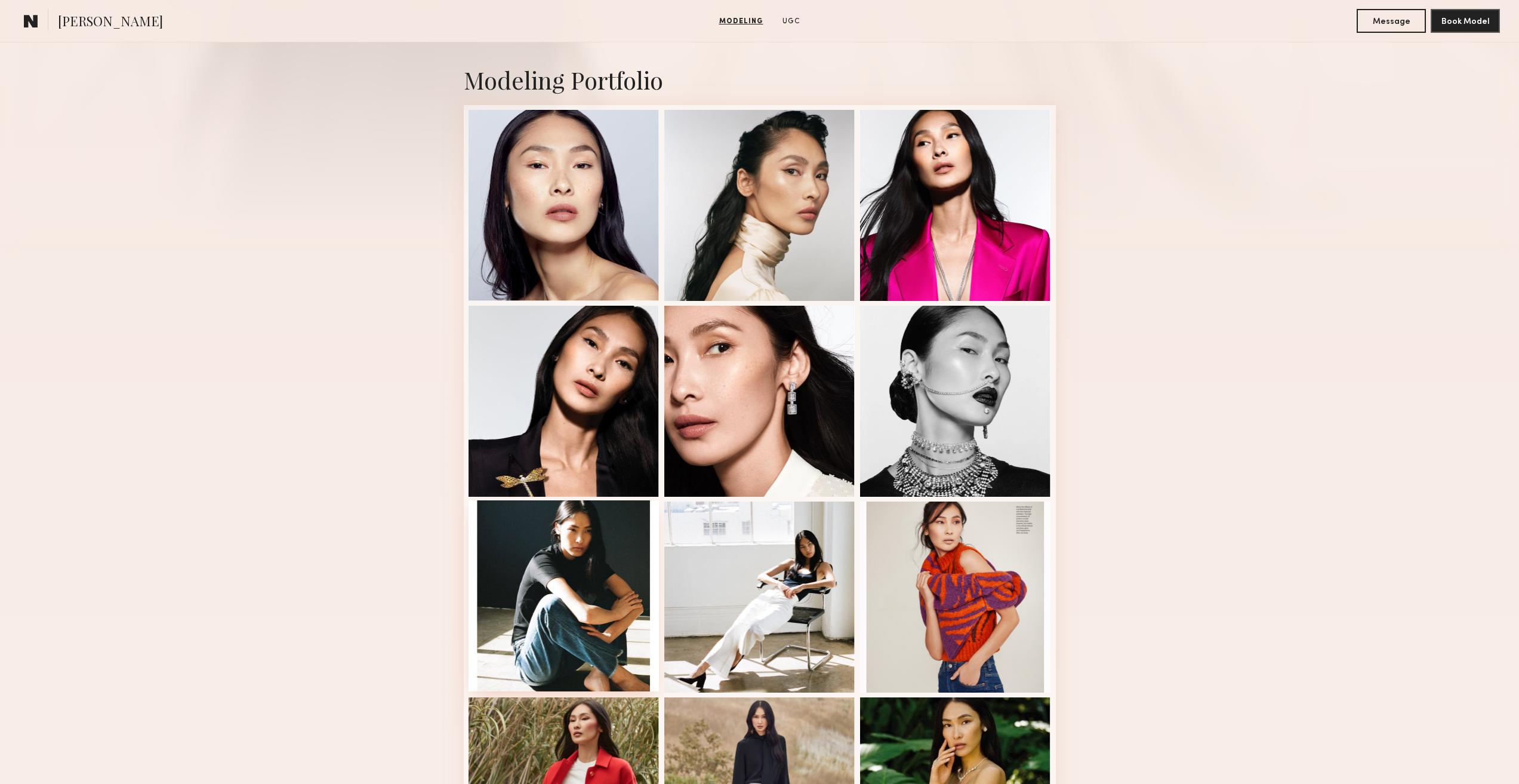
scroll to position [239, 0]
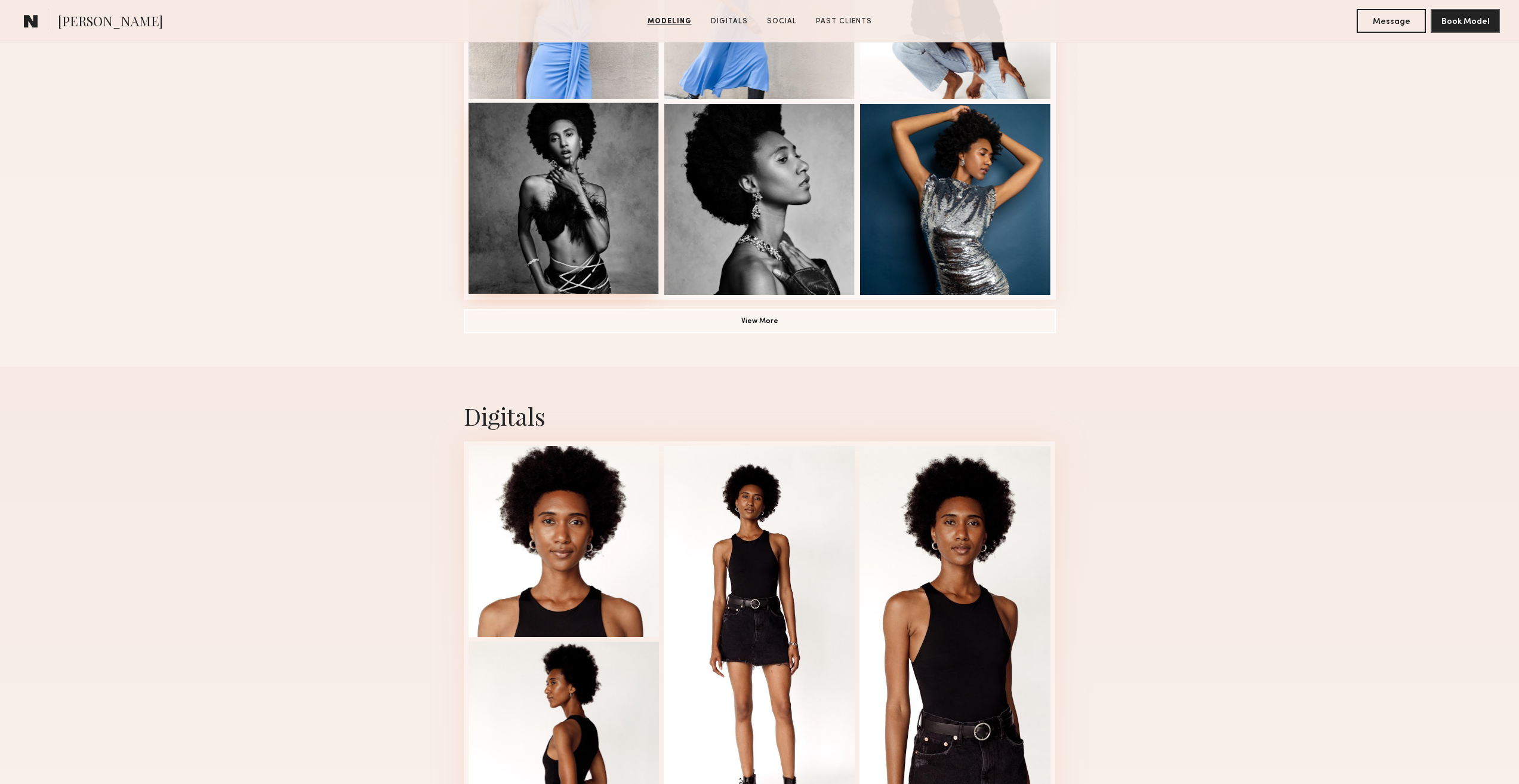
scroll to position [1015, 0]
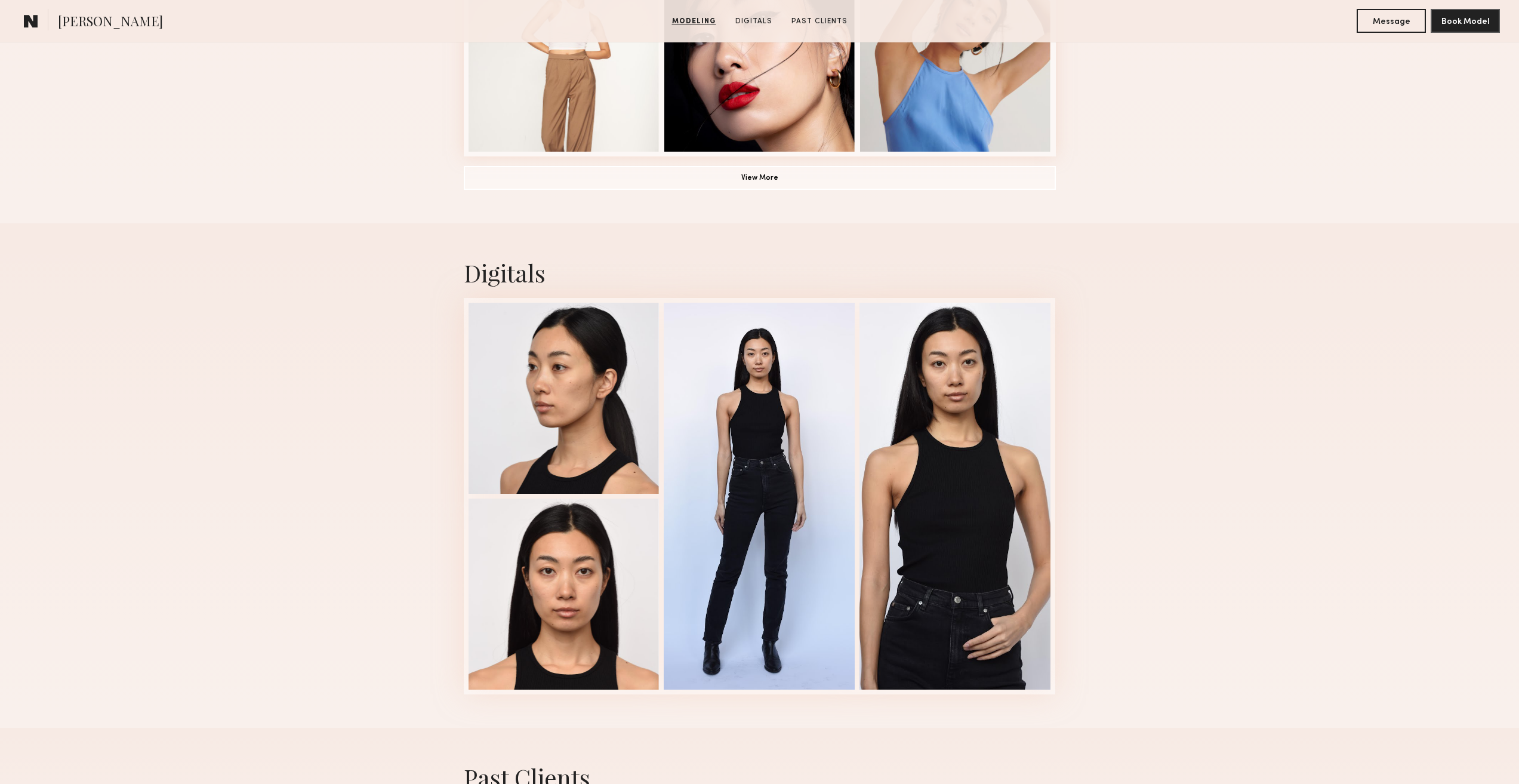
scroll to position [1015, 0]
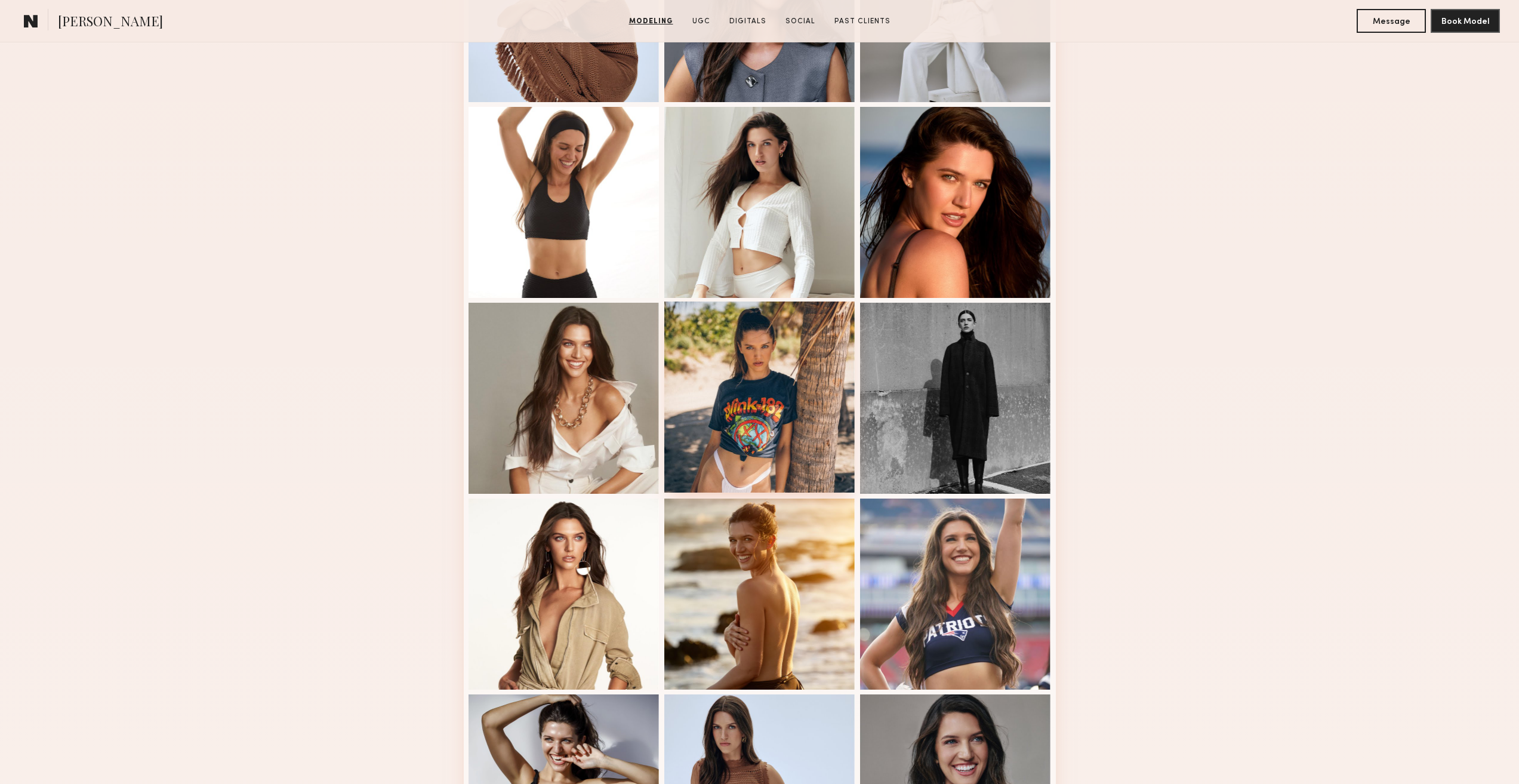
scroll to position [464, 0]
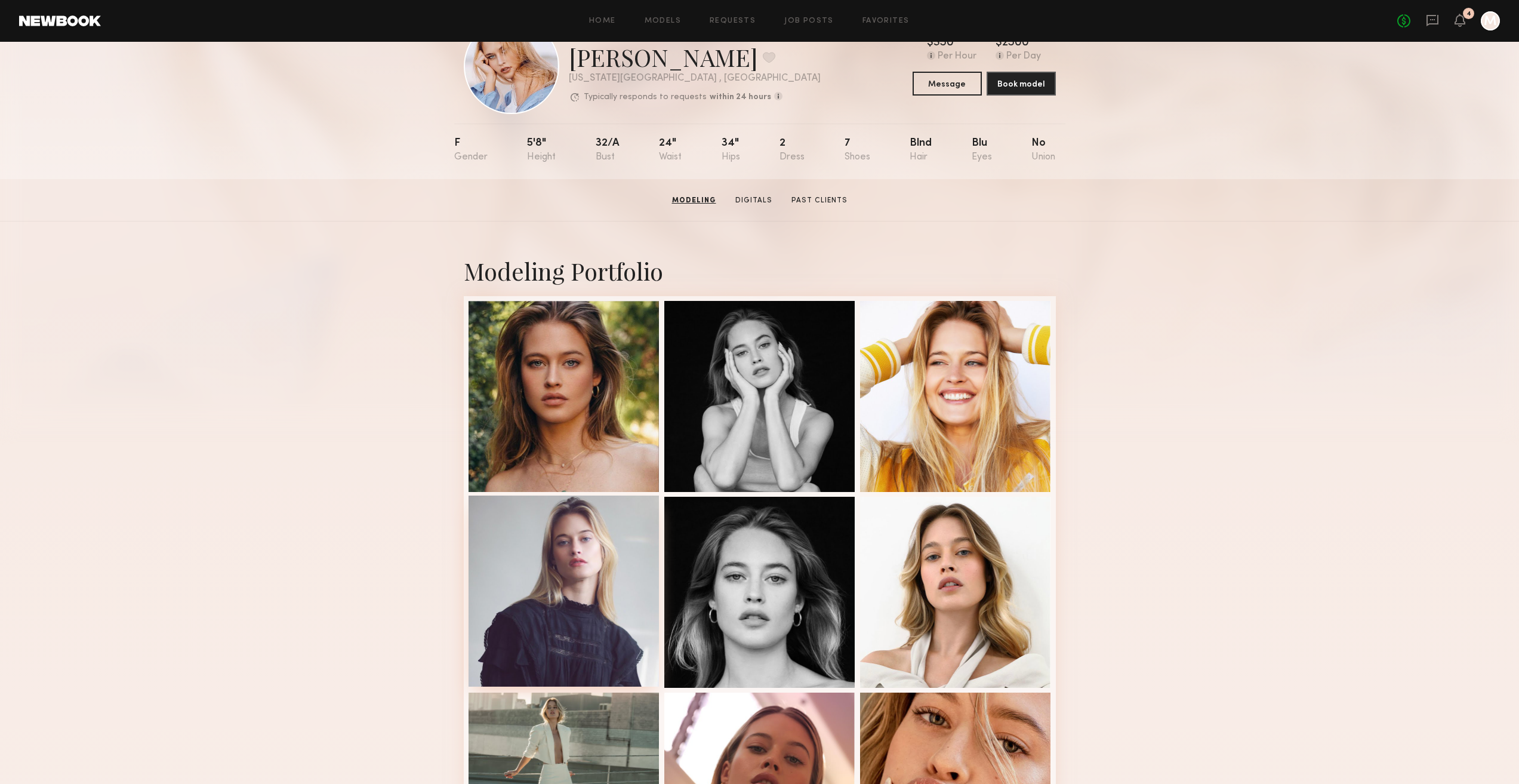
scroll to position [40, 0]
